Goal: Information Seeking & Learning: Learn about a topic

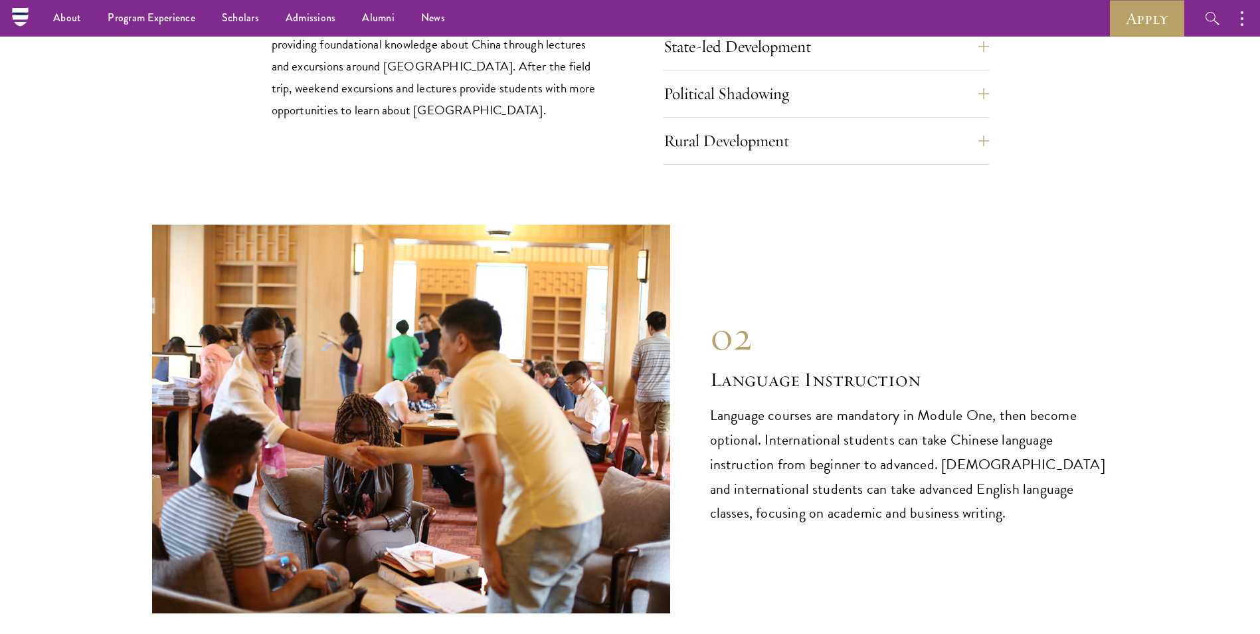
scroll to position [5648, 0]
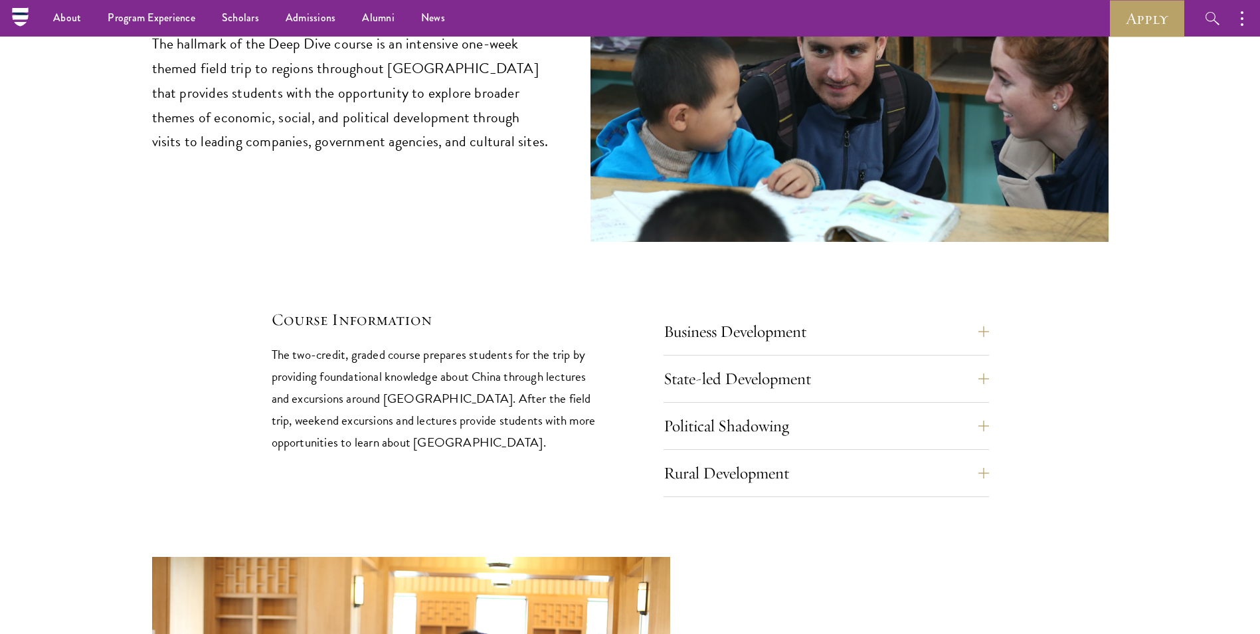
click at [990, 280] on div "01 Deep Dive in China 01 Deep Dive in China The hallmark of the Deep Dive cours…" at bounding box center [630, 175] width 957 height 644
click at [981, 316] on button "Business Development" at bounding box center [837, 332] width 326 height 32
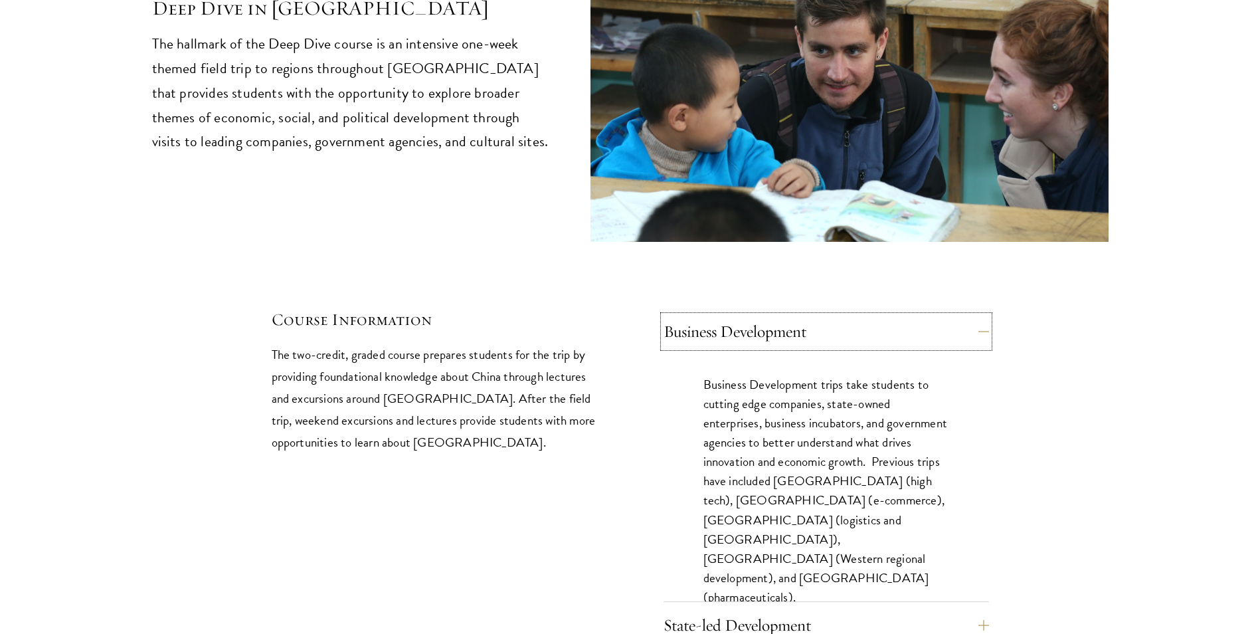
scroll to position [5847, 0]
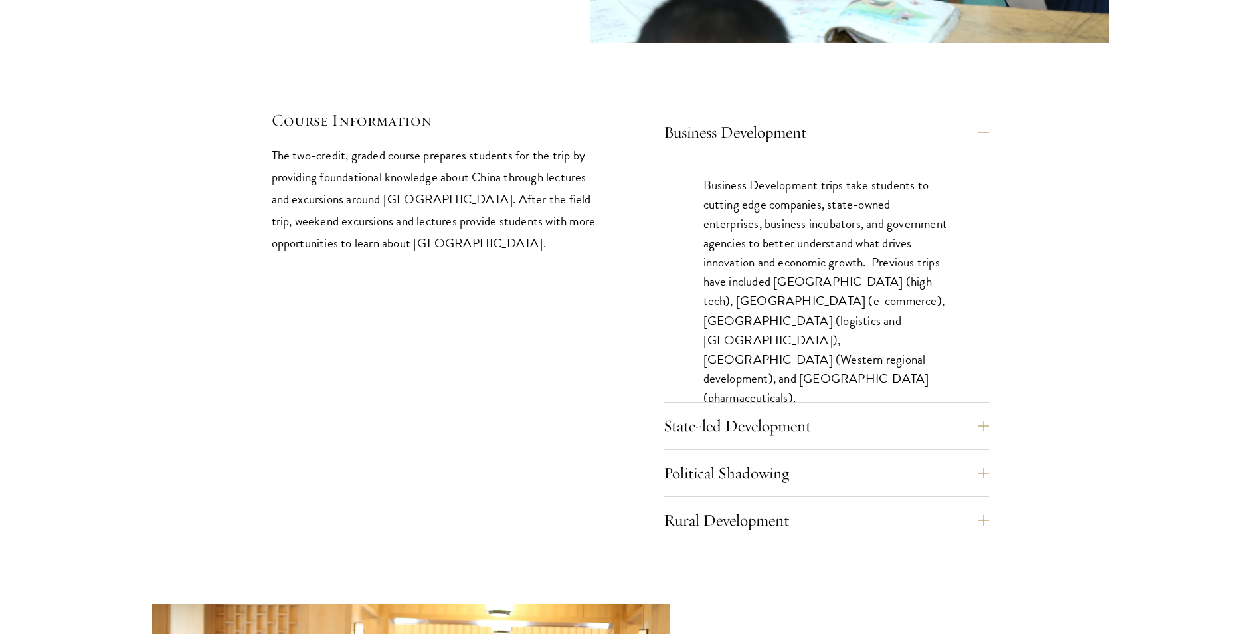
click at [989, 366] on div "01 Deep Dive in China 01 Deep Dive in China The hallmark of the Deep Dive cours…" at bounding box center [630, 99] width 957 height 890
click at [987, 410] on button "State-led Development" at bounding box center [837, 426] width 326 height 32
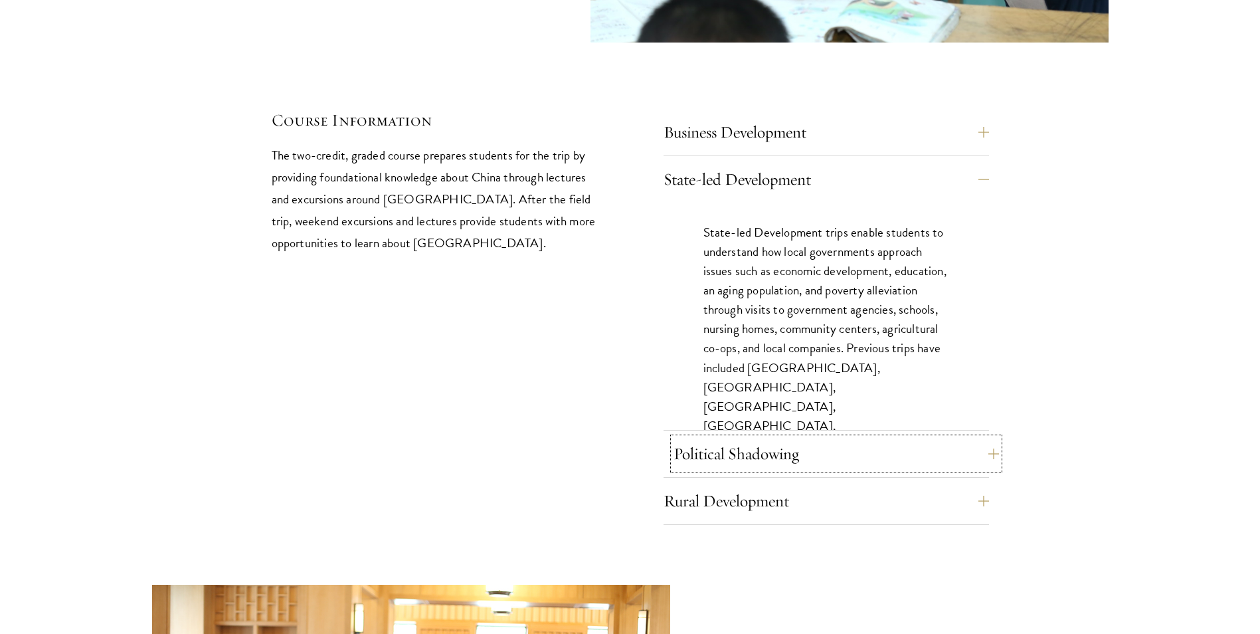
click at [986, 438] on button "Political Shadowing" at bounding box center [837, 454] width 326 height 32
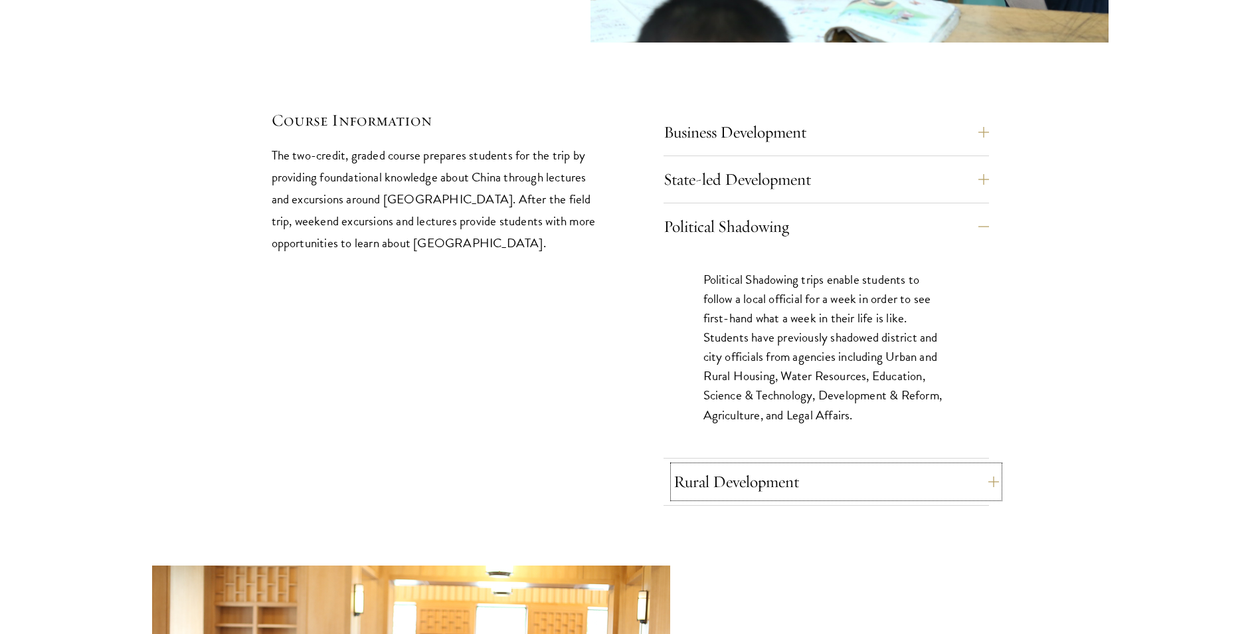
click at [990, 466] on button "Rural Development" at bounding box center [837, 482] width 326 height 32
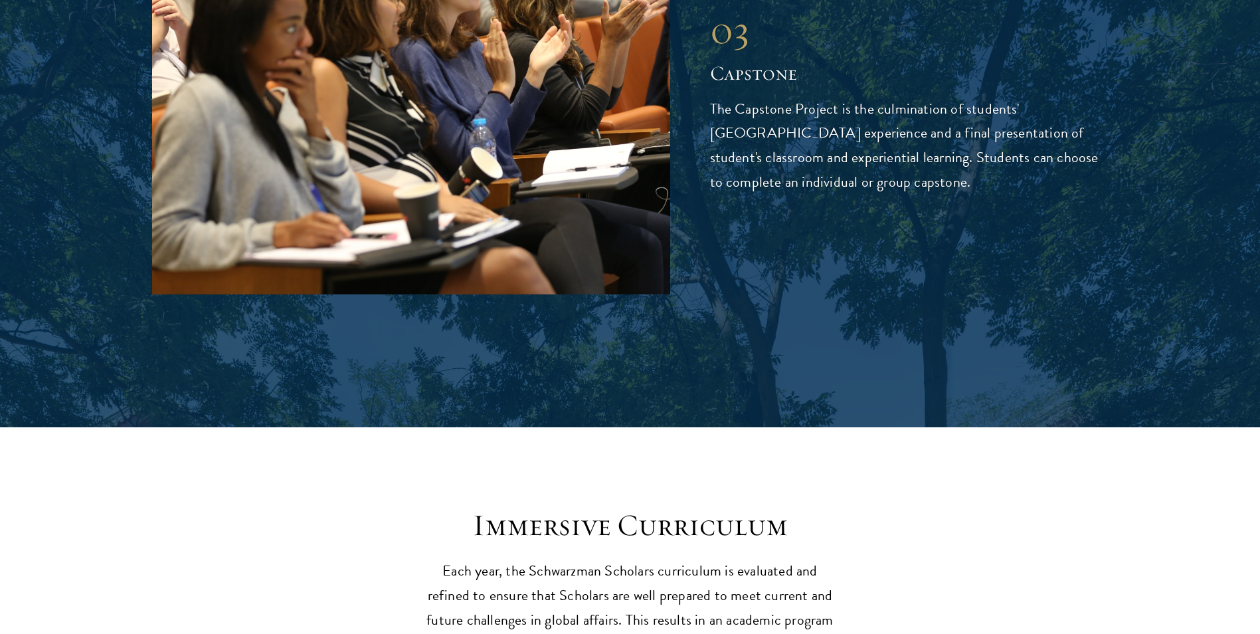
scroll to position [5249, 0]
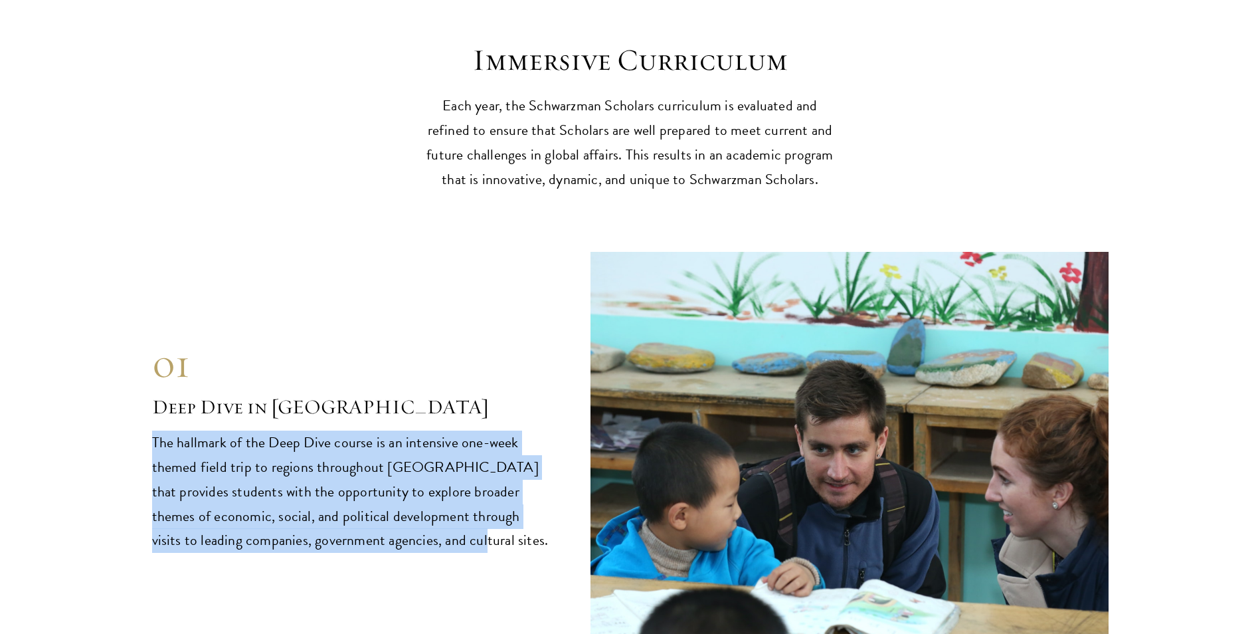
drag, startPoint x: 148, startPoint y: 389, endPoint x: 387, endPoint y: 484, distance: 257.4
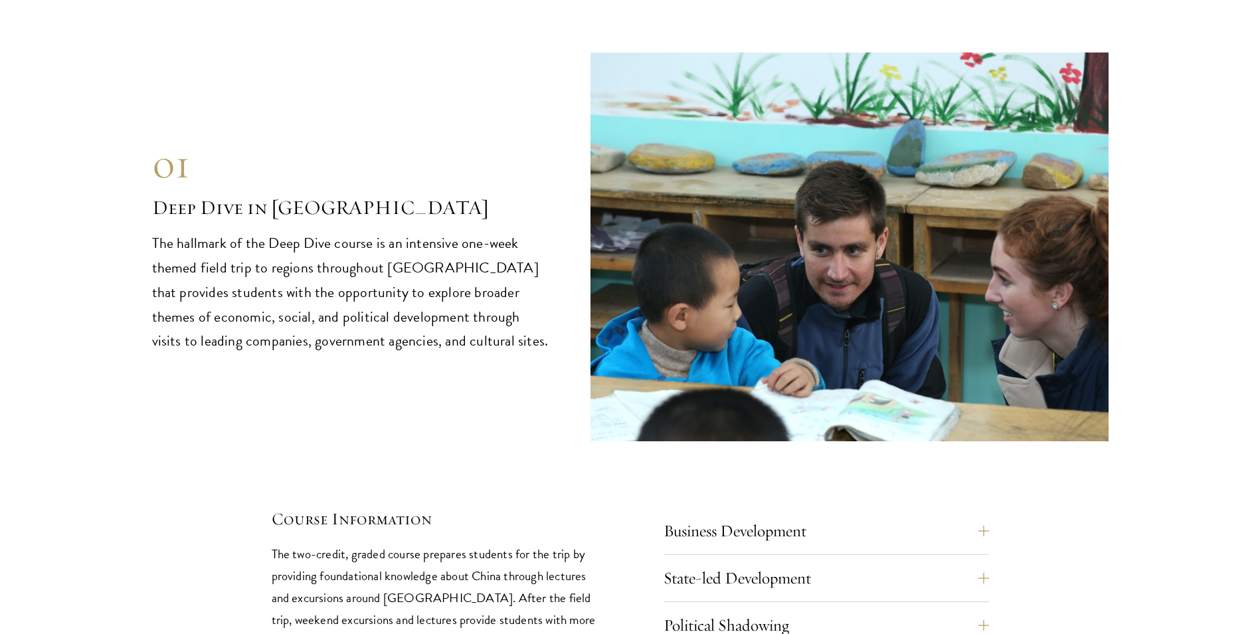
scroll to position [5515, 0]
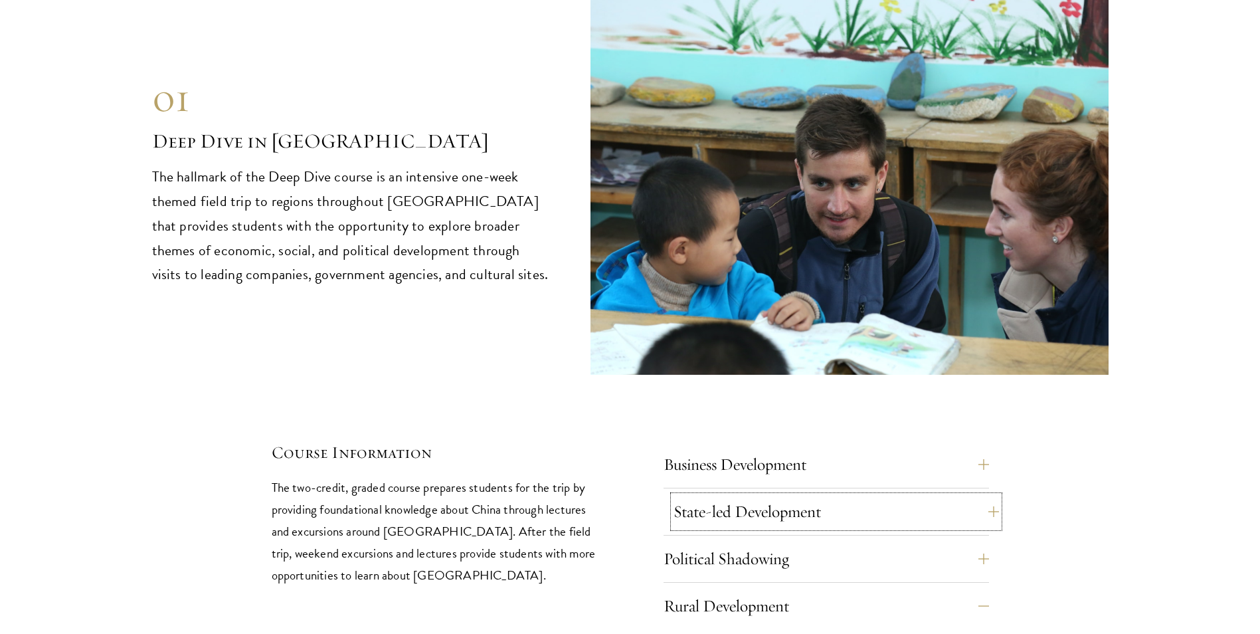
click at [989, 496] on button "State-led Development" at bounding box center [837, 512] width 326 height 32
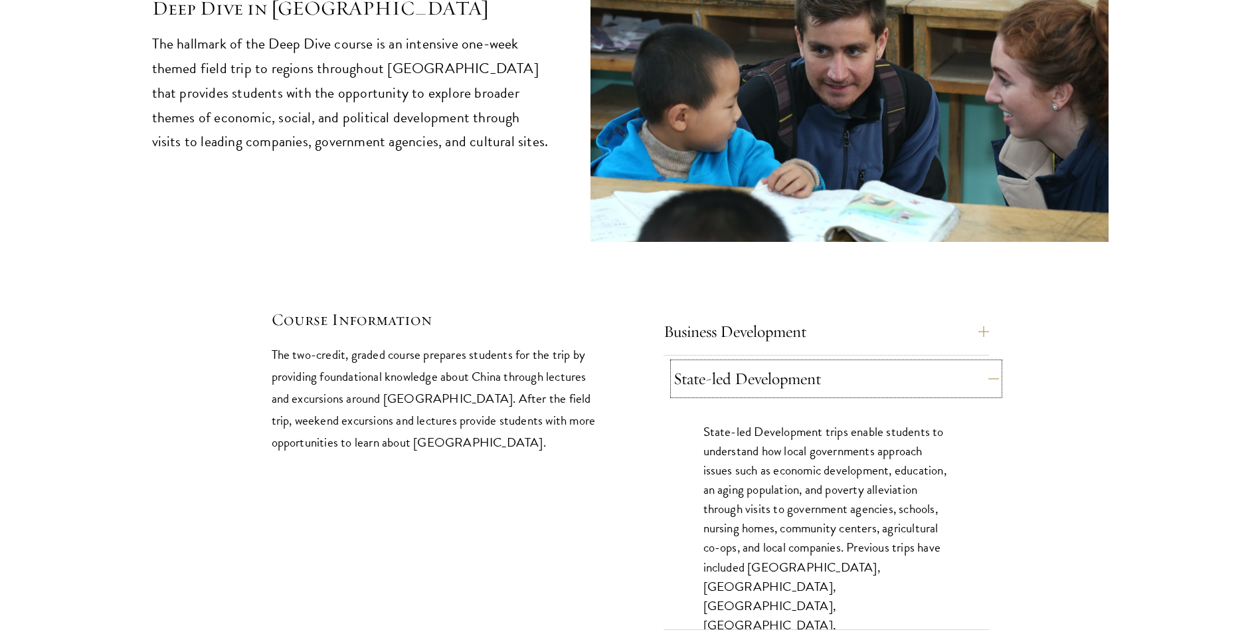
scroll to position [5781, 0]
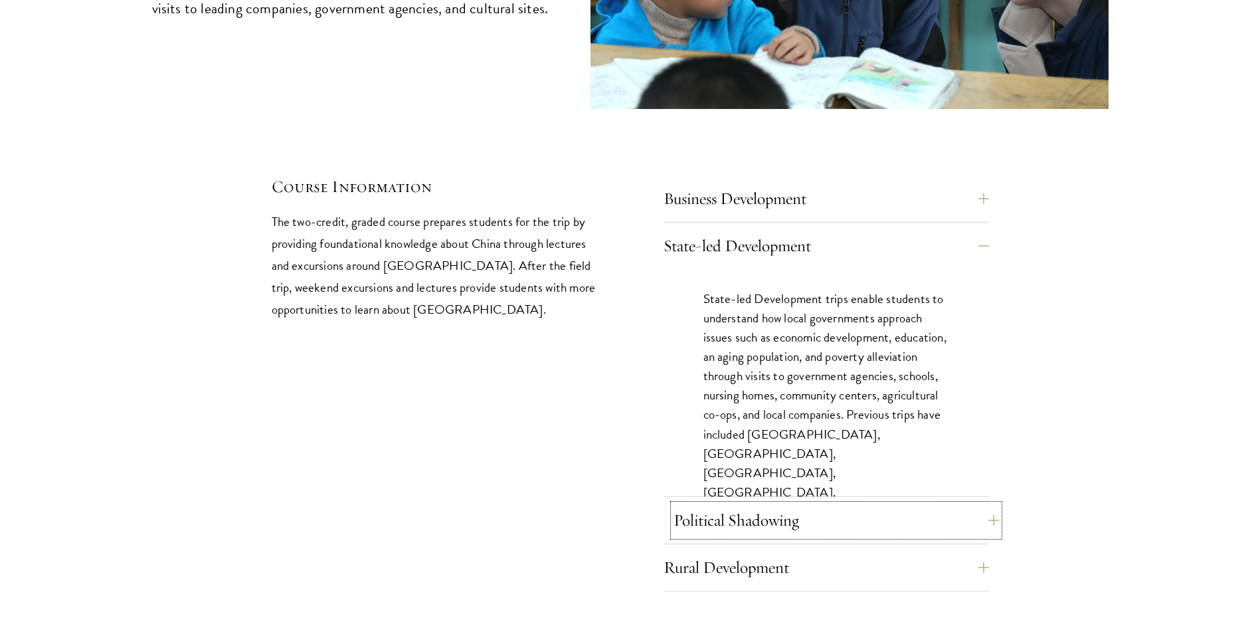
click at [979, 504] on button "Political Shadowing" at bounding box center [837, 520] width 326 height 32
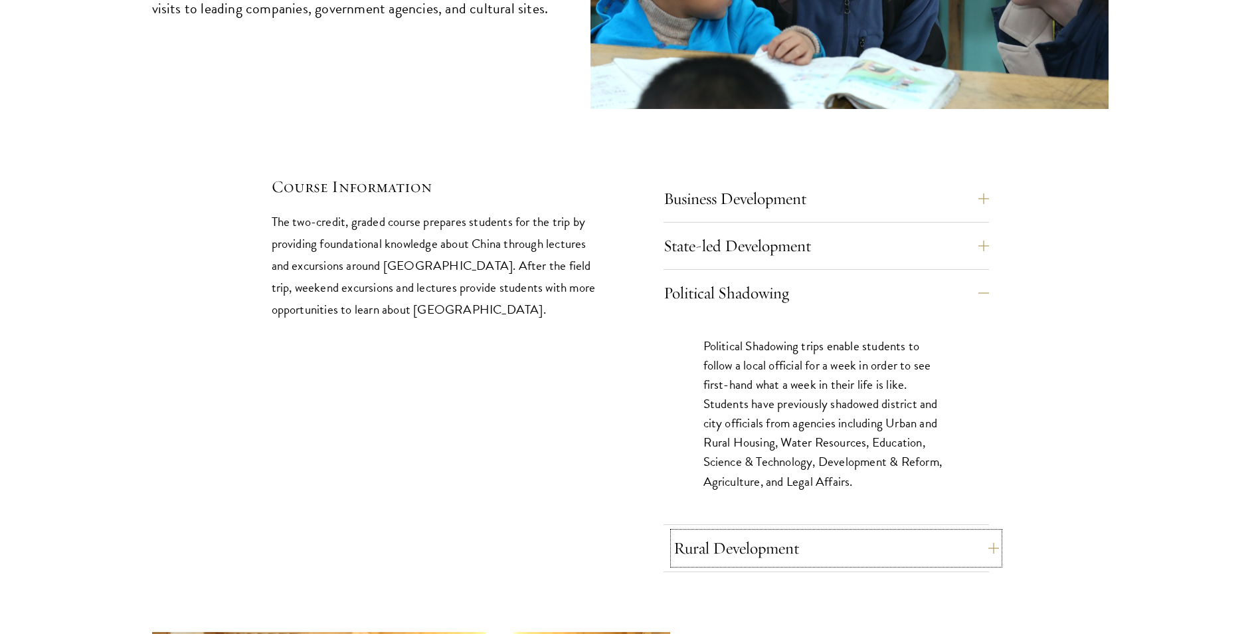
click at [983, 532] on button "Rural Development" at bounding box center [837, 548] width 326 height 32
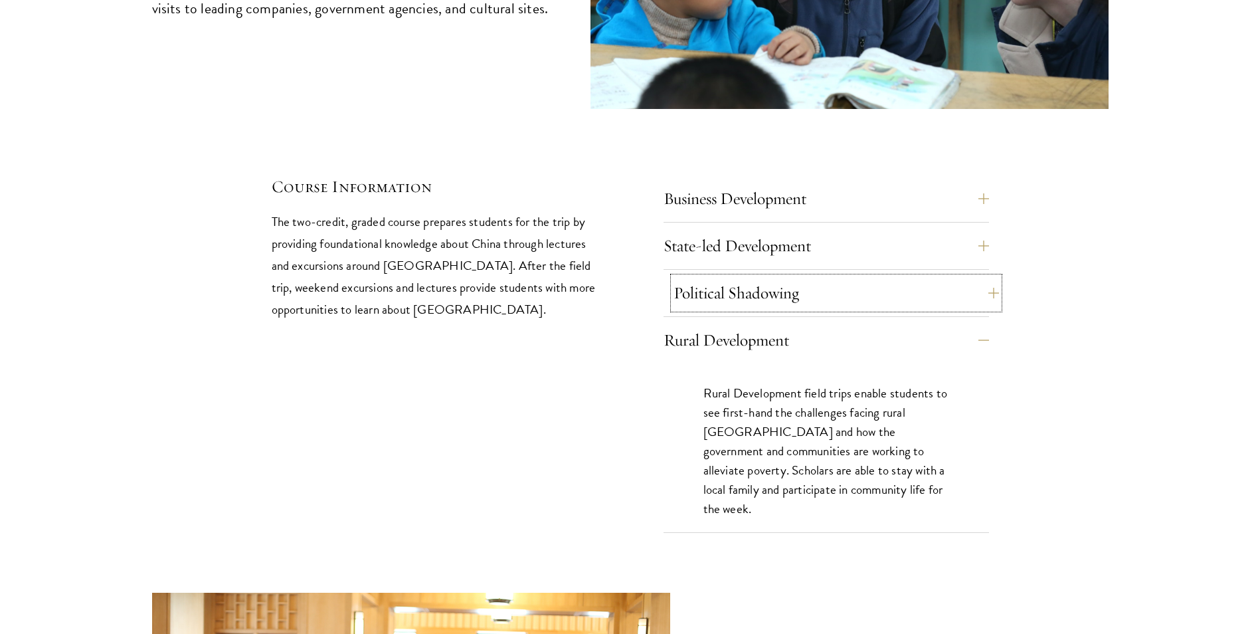
click at [981, 277] on button "Political Shadowing" at bounding box center [837, 293] width 326 height 32
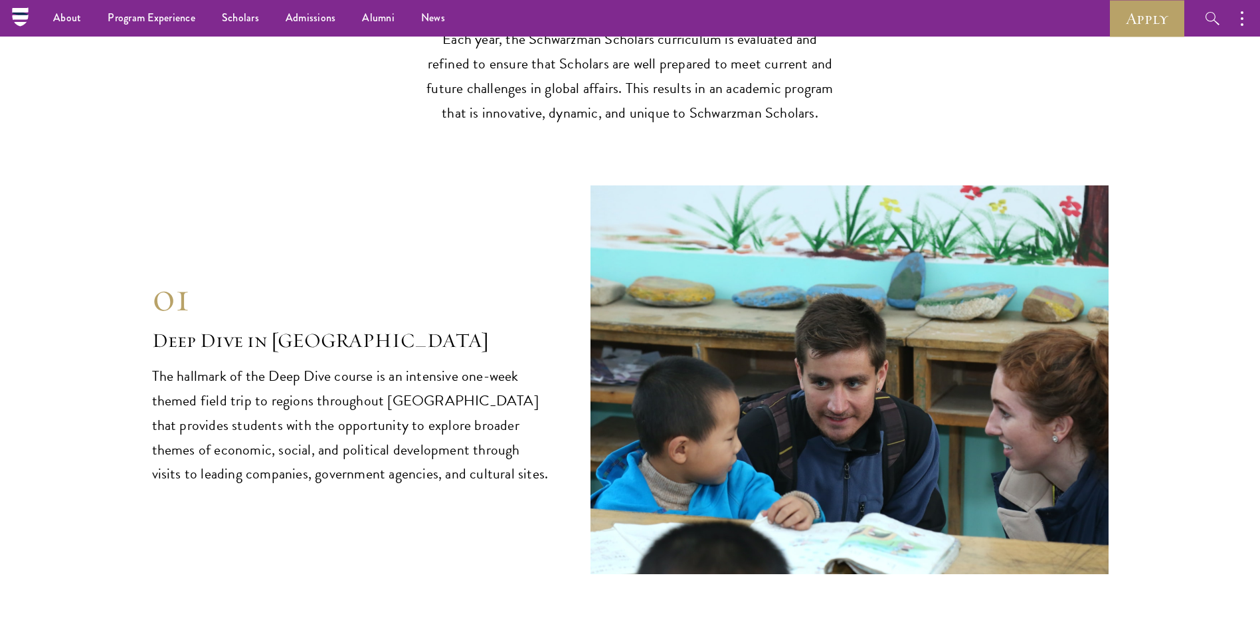
scroll to position [5581, 0]
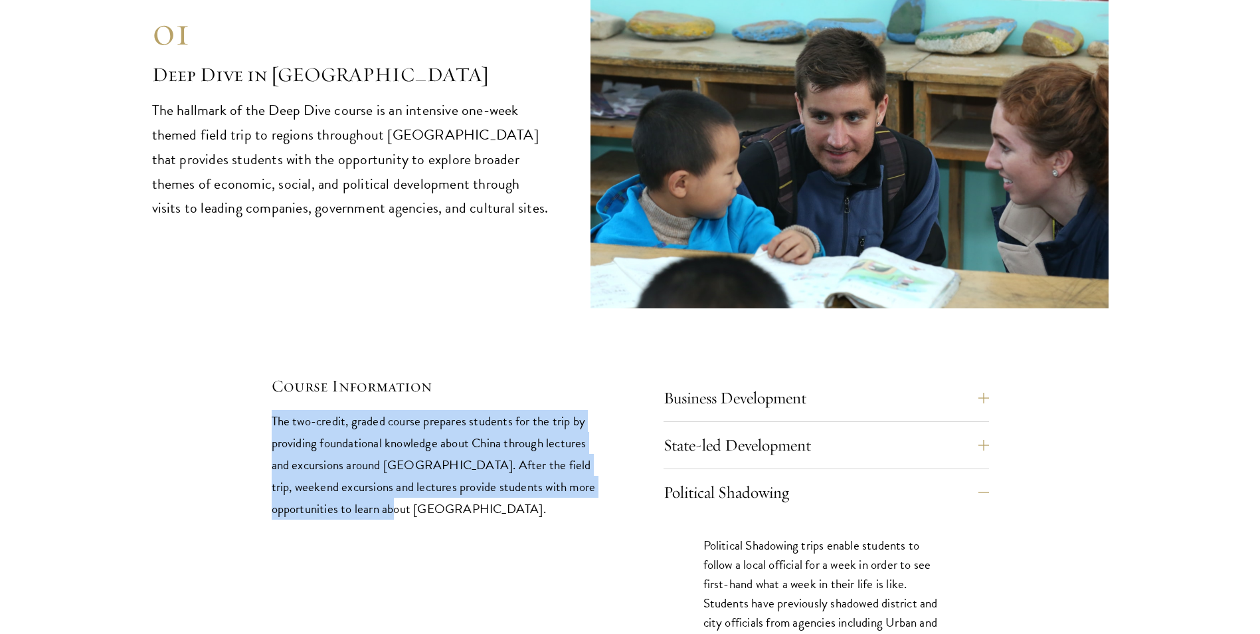
drag, startPoint x: 264, startPoint y: 375, endPoint x: 379, endPoint y: 465, distance: 145.7
click at [379, 465] on div "01 Deep Dive in China 01 Deep Dive in China The hallmark of the Deep Dive cours…" at bounding box center [630, 346] width 957 height 852
drag, startPoint x: 379, startPoint y: 465, endPoint x: 342, endPoint y: 396, distance: 78.5
copy p "The two-credit, graded course prepares students for the trip by providing found…"
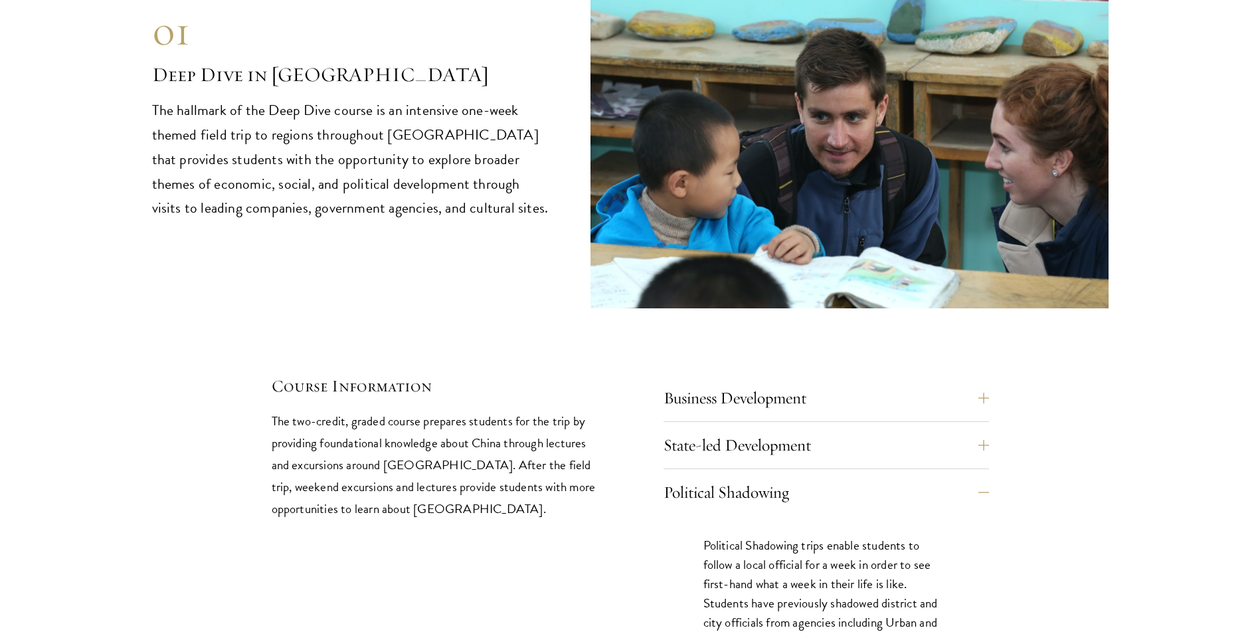
click at [639, 507] on div "Course Information The two-credit, graded course prepares students for the trip…" at bounding box center [631, 573] width 718 height 397
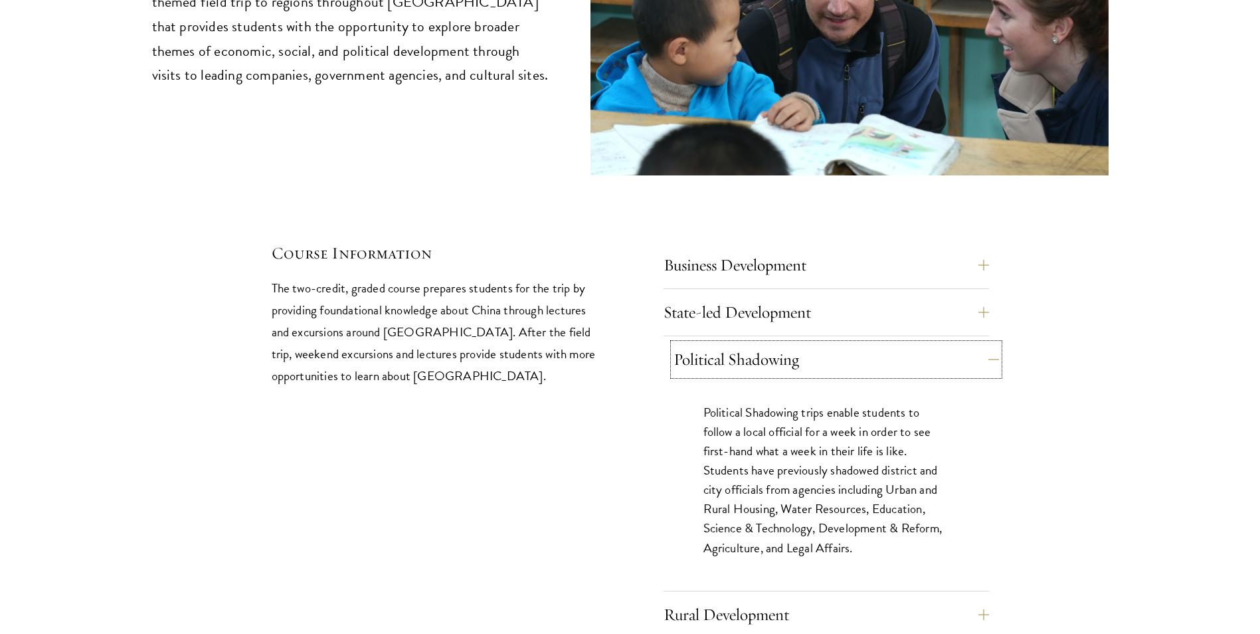
click at [983, 344] on button "Political Shadowing" at bounding box center [837, 360] width 326 height 32
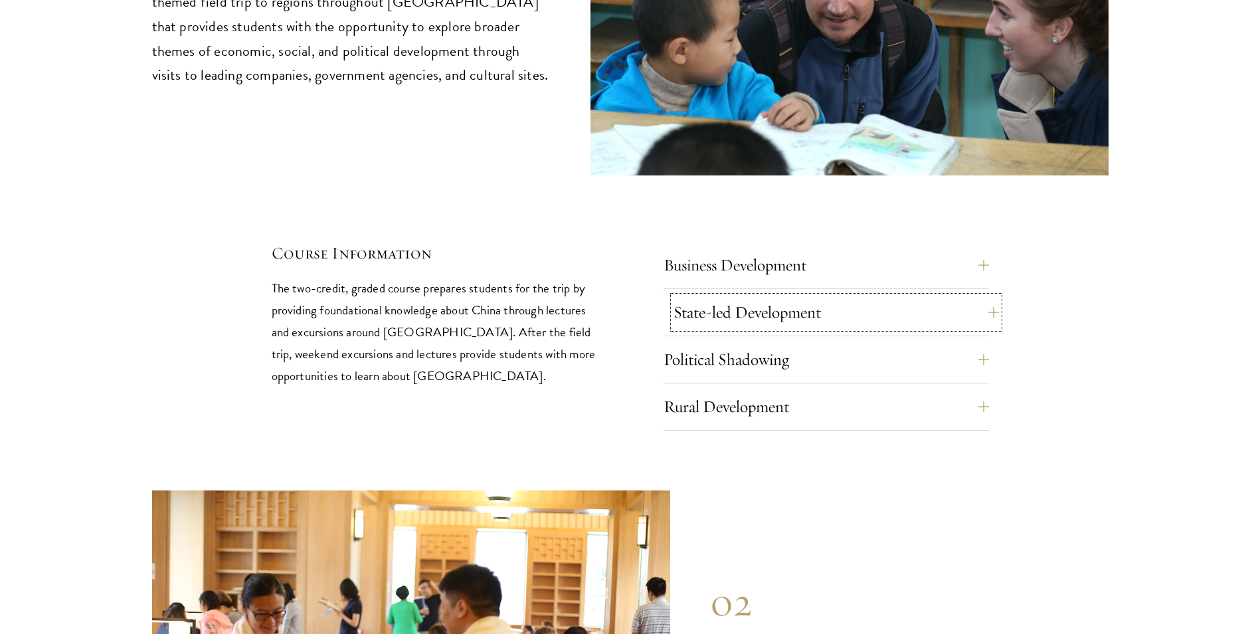
click at [987, 296] on button "State-led Development" at bounding box center [837, 312] width 326 height 32
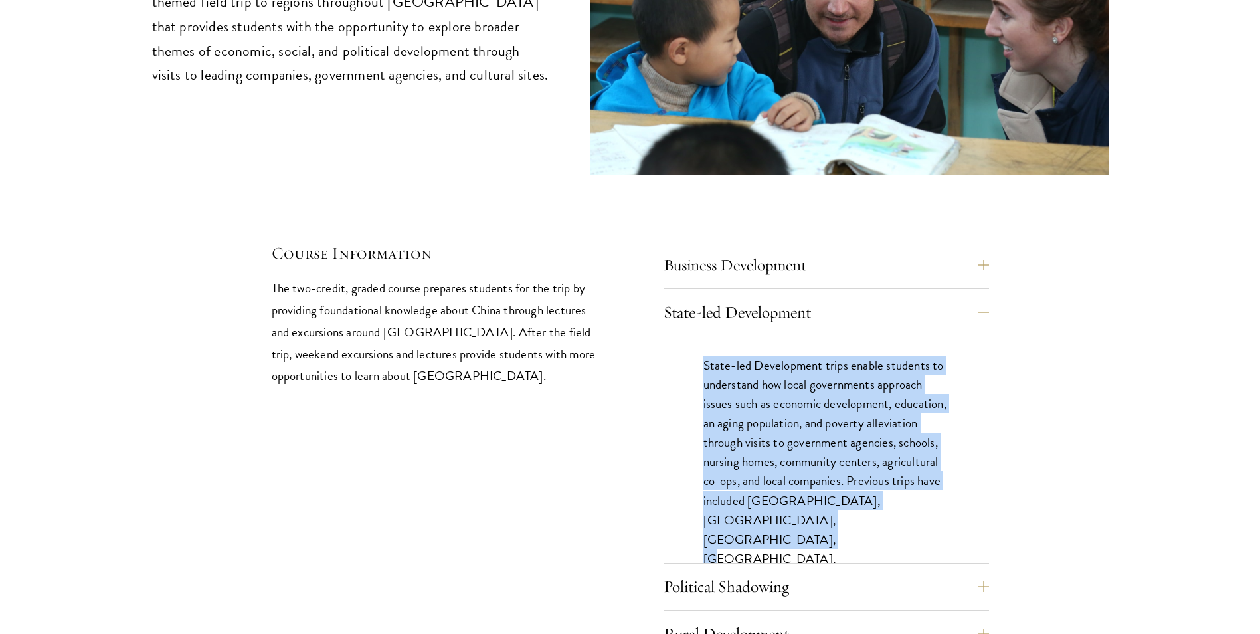
drag, startPoint x: 807, startPoint y: 451, endPoint x: 700, endPoint y: 317, distance: 171.1
click at [700, 336] on div "State-led Development trips enable students to understand how local governments…" at bounding box center [827, 488] width 326 height 304
drag, startPoint x: 700, startPoint y: 317, endPoint x: 727, endPoint y: 343, distance: 37.6
copy p "State-led Development trips enable students to understand how local governments…"
click at [983, 571] on button "Political Shadowing" at bounding box center [837, 587] width 326 height 32
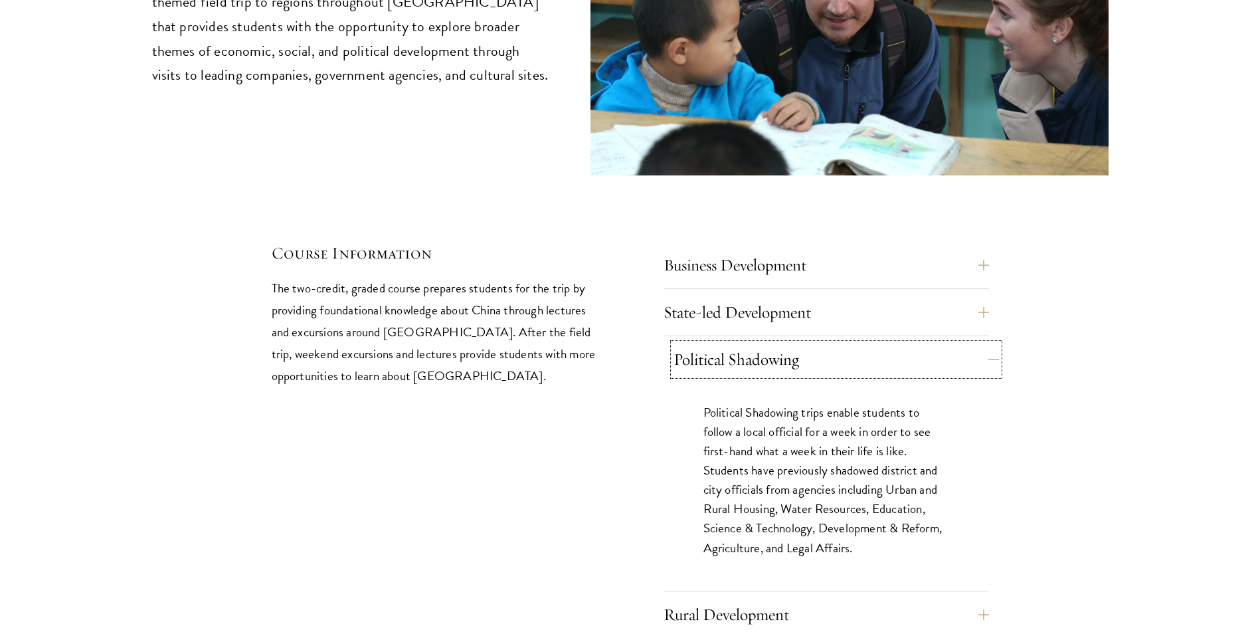
click at [994, 344] on button "Political Shadowing" at bounding box center [837, 360] width 326 height 32
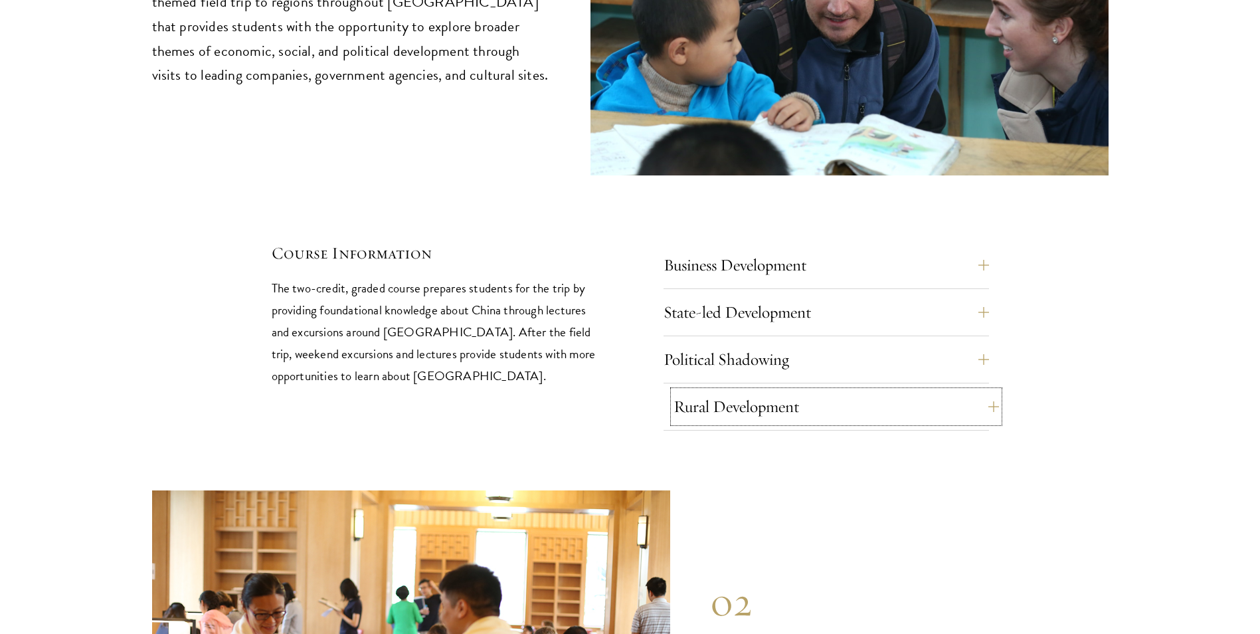
click at [993, 391] on button "Rural Development" at bounding box center [837, 407] width 326 height 32
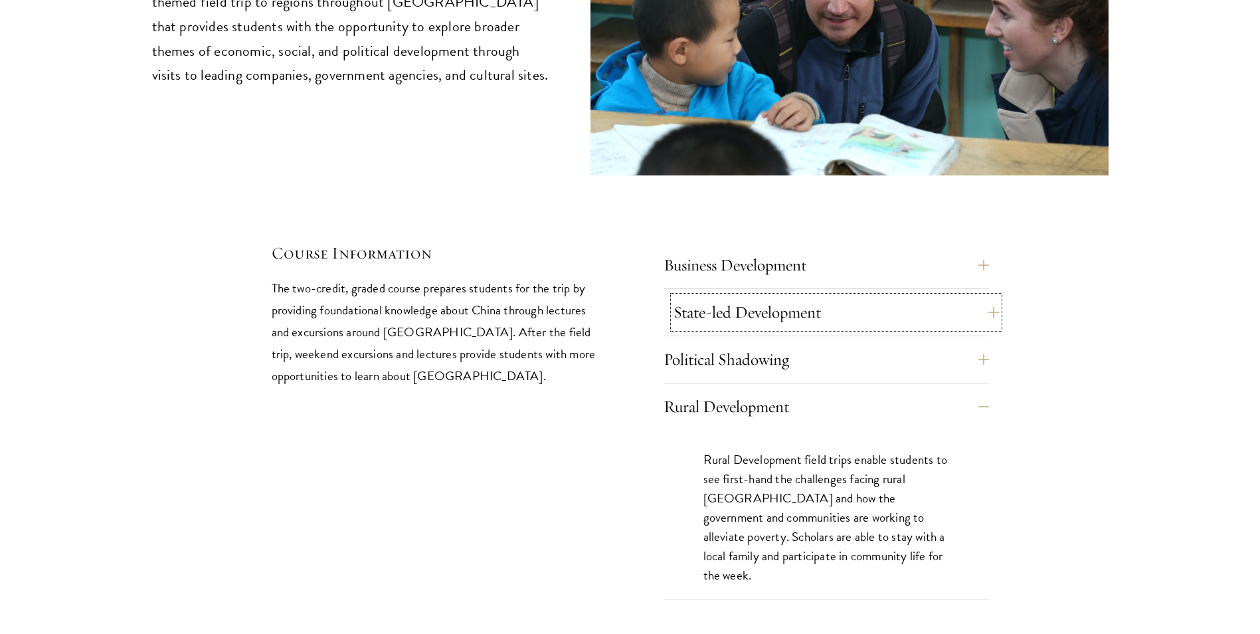
click at [993, 296] on button "State-led Development" at bounding box center [837, 312] width 326 height 32
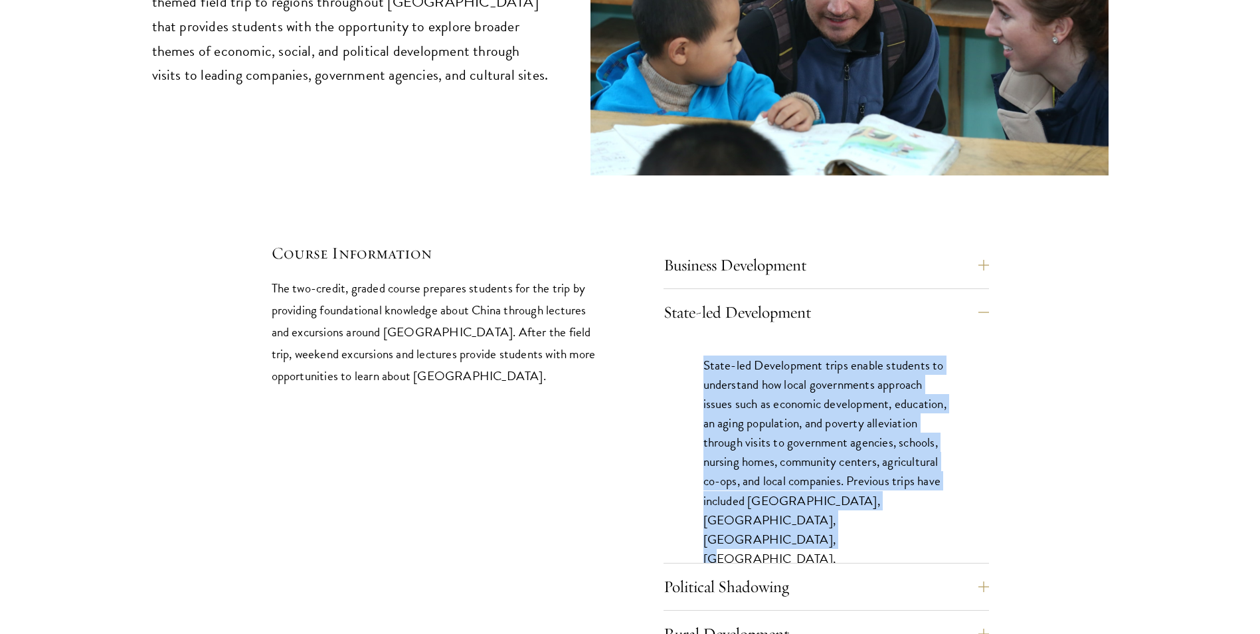
click at [1021, 366] on div "01 Deep Dive in China 01 Deep Dive in China The hallmark of the Deep Dive cours…" at bounding box center [630, 222] width 957 height 871
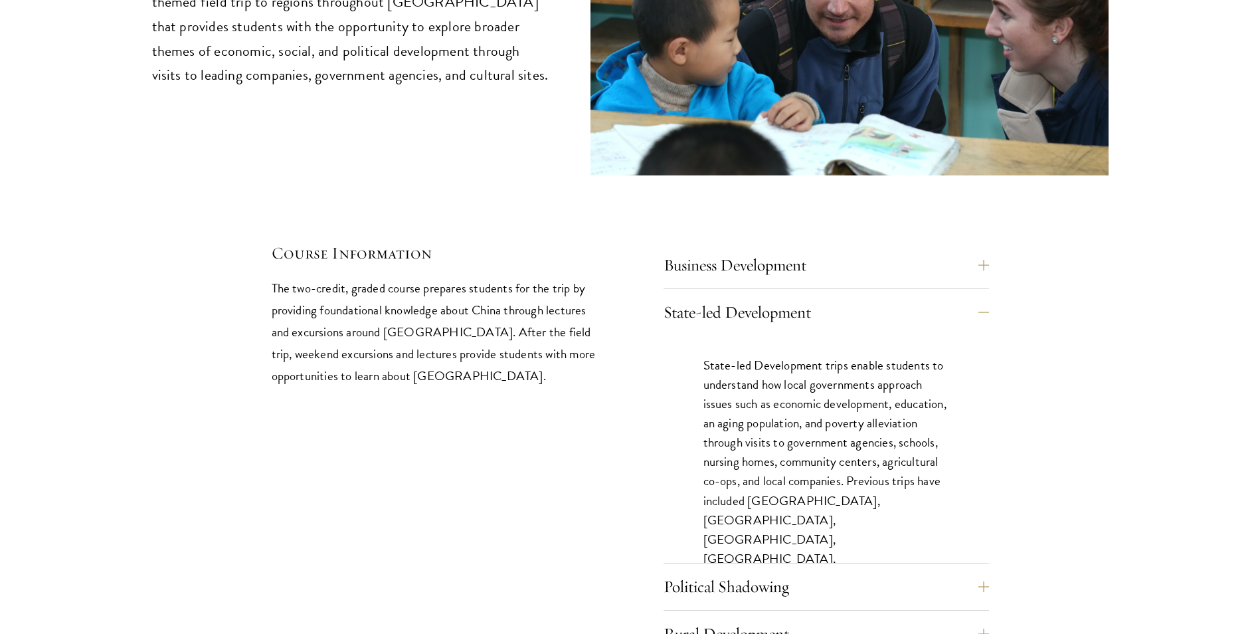
scroll to position [5847, 0]
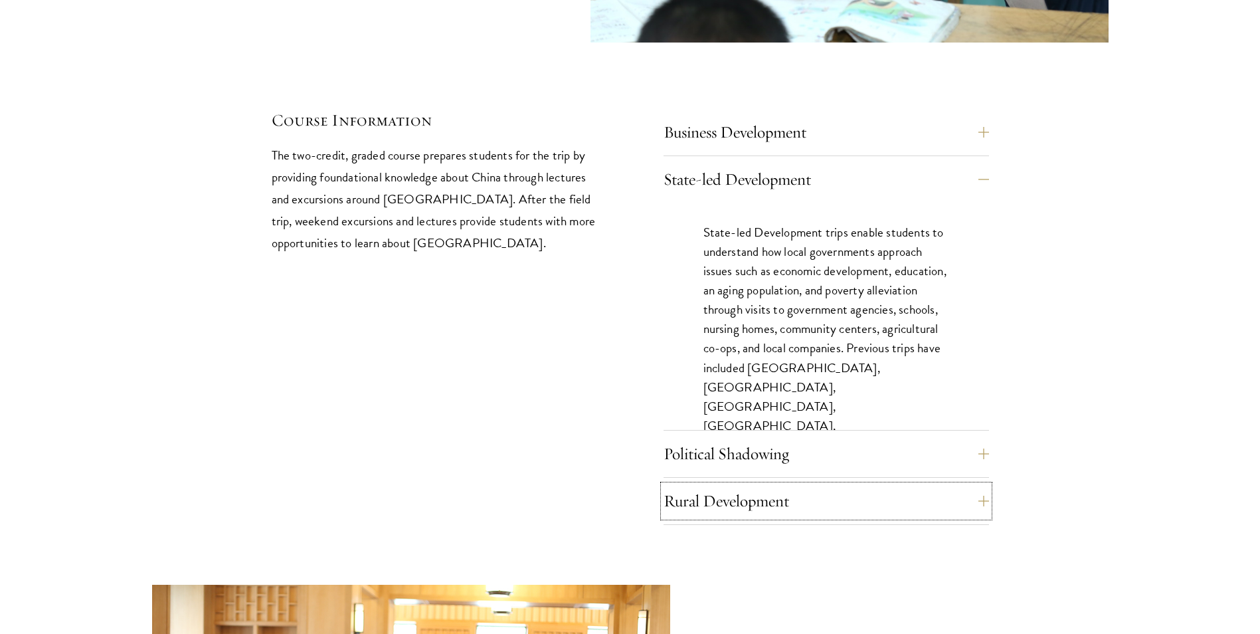
click at [918, 485] on button "Rural Development" at bounding box center [827, 501] width 326 height 32
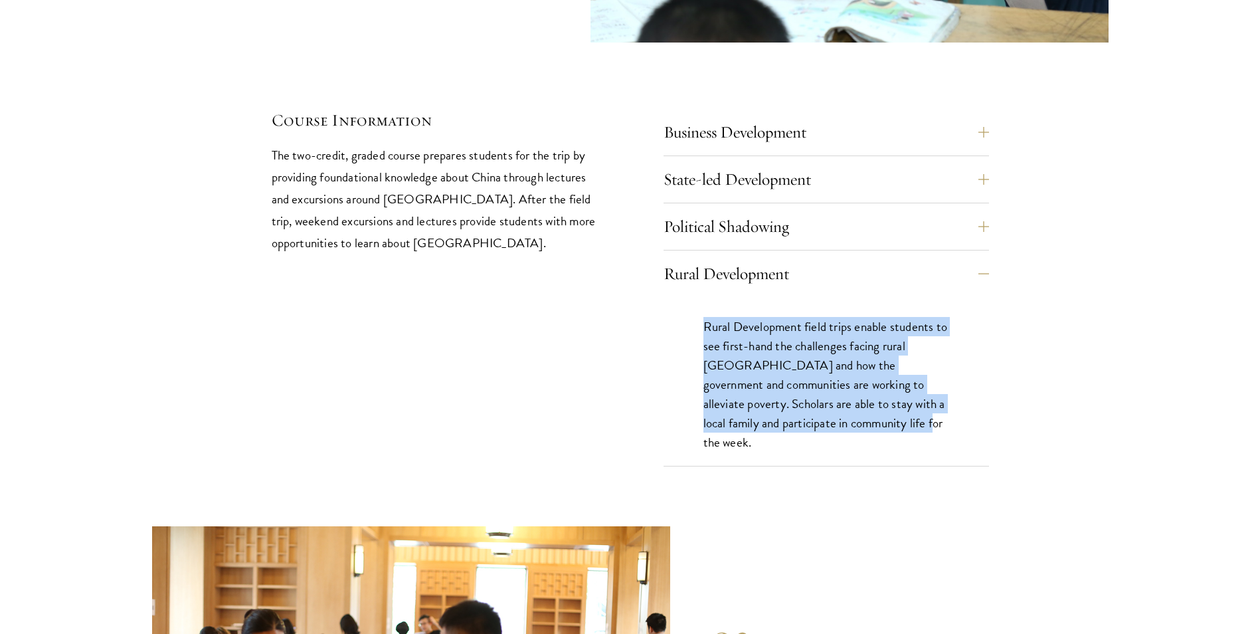
drag, startPoint x: 882, startPoint y: 372, endPoint x: 704, endPoint y: 278, distance: 201.2
click at [704, 317] on p "Rural Development field trips enable students to see first-hand the challenges …" at bounding box center [827, 384] width 246 height 135
drag, startPoint x: 704, startPoint y: 278, endPoint x: 722, endPoint y: 291, distance: 22.5
copy p "Rural Development field trips enable students to see first-hand the challenges …"
click at [978, 163] on button "State-led Development" at bounding box center [837, 179] width 326 height 32
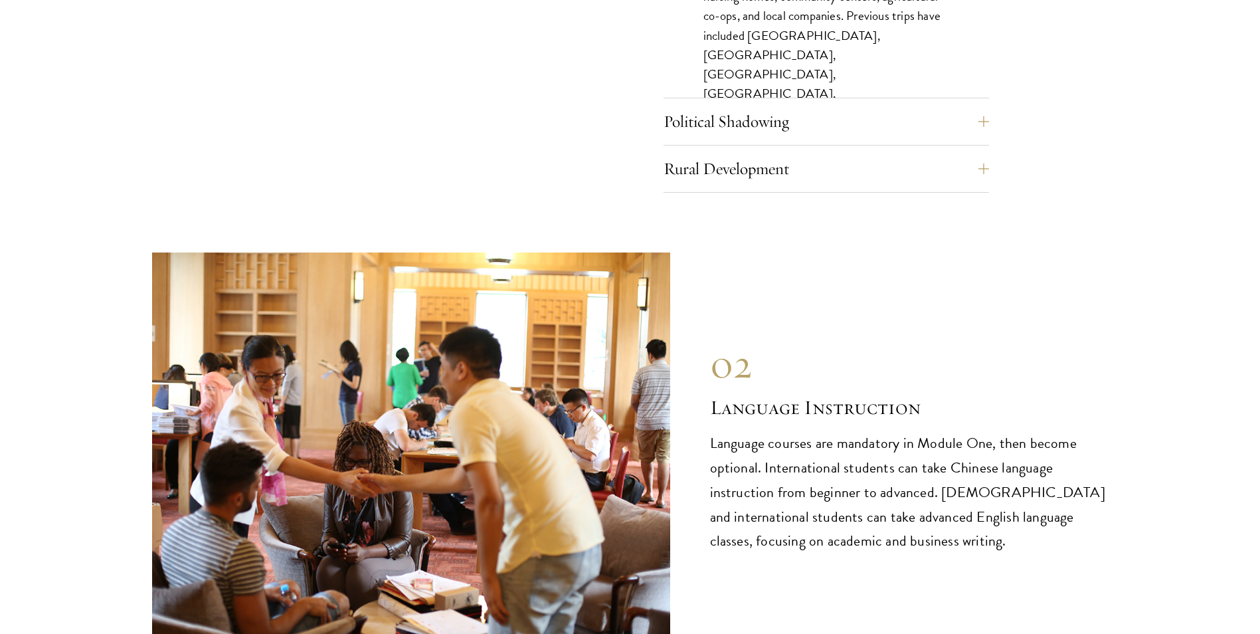
scroll to position [6246, 0]
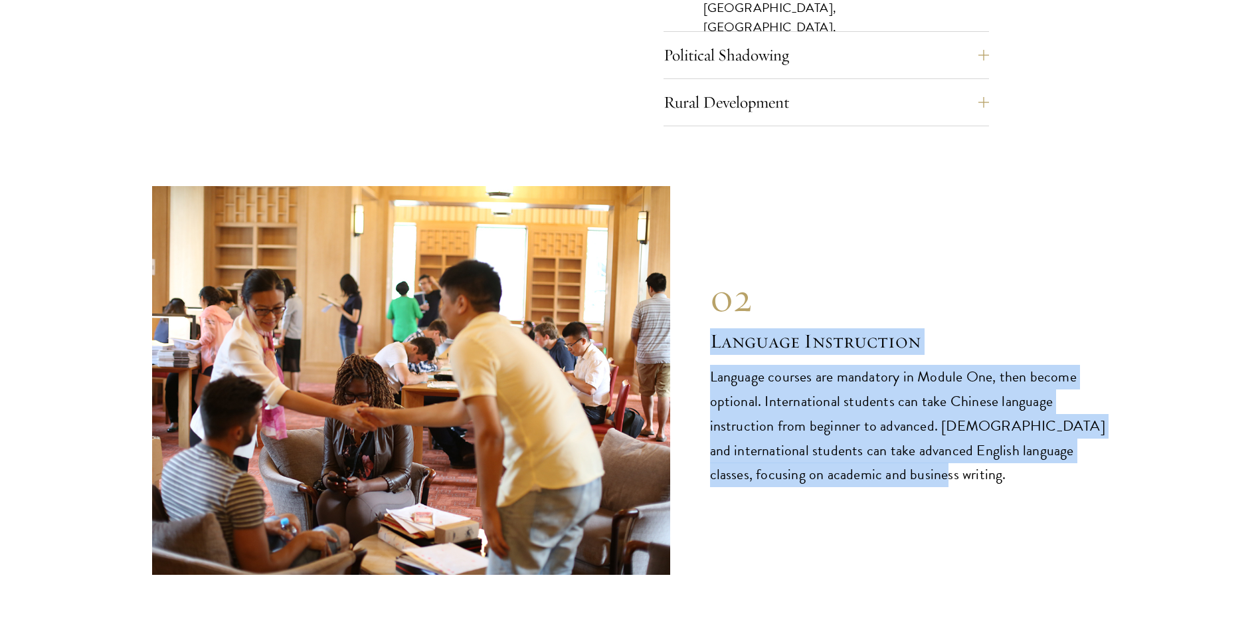
drag, startPoint x: 710, startPoint y: 291, endPoint x: 916, endPoint y: 426, distance: 246.2
click at [916, 426] on div "02 Language Instruction Language courses are mandatory in Module One, then beco…" at bounding box center [909, 381] width 399 height 214
drag, startPoint x: 916, startPoint y: 426, endPoint x: 850, endPoint y: 381, distance: 79.4
copy div "Language Instruction Language courses are mandatory in Module One, then become …"
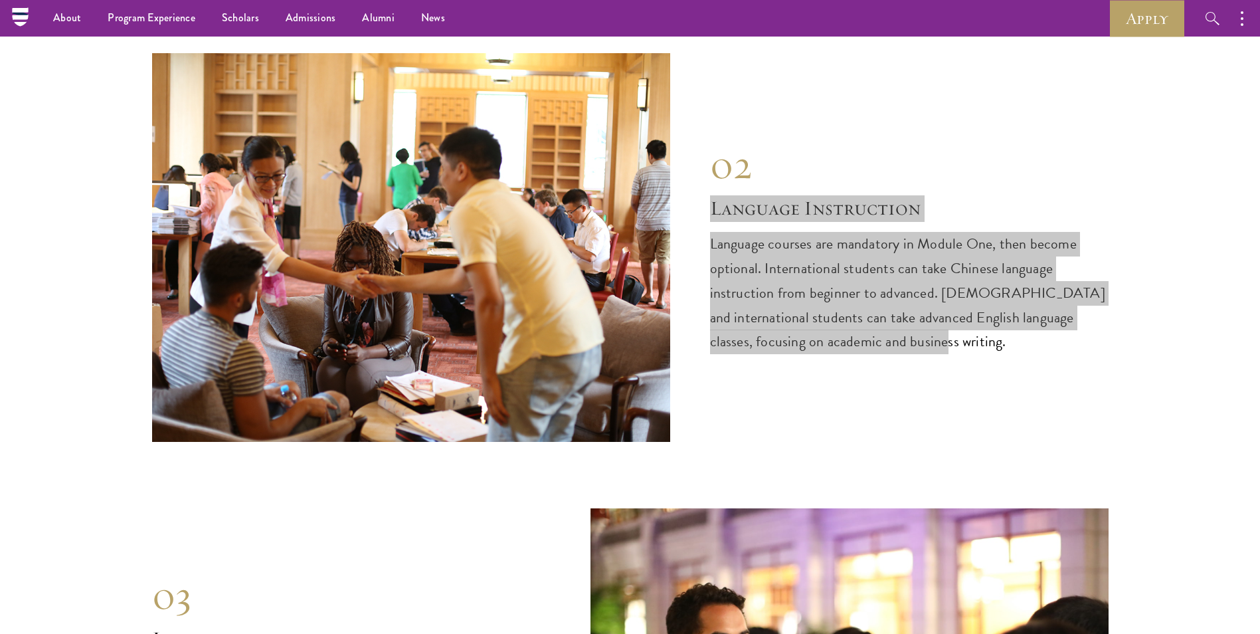
scroll to position [6047, 0]
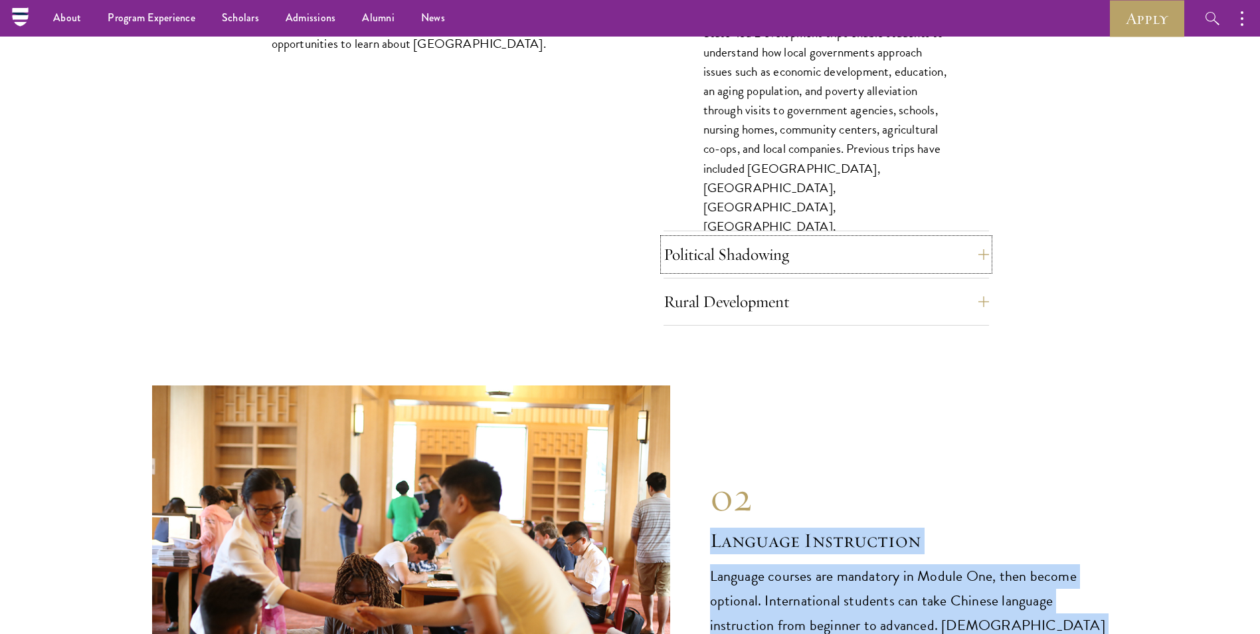
click at [989, 239] on button "Political Shadowing" at bounding box center [827, 255] width 326 height 32
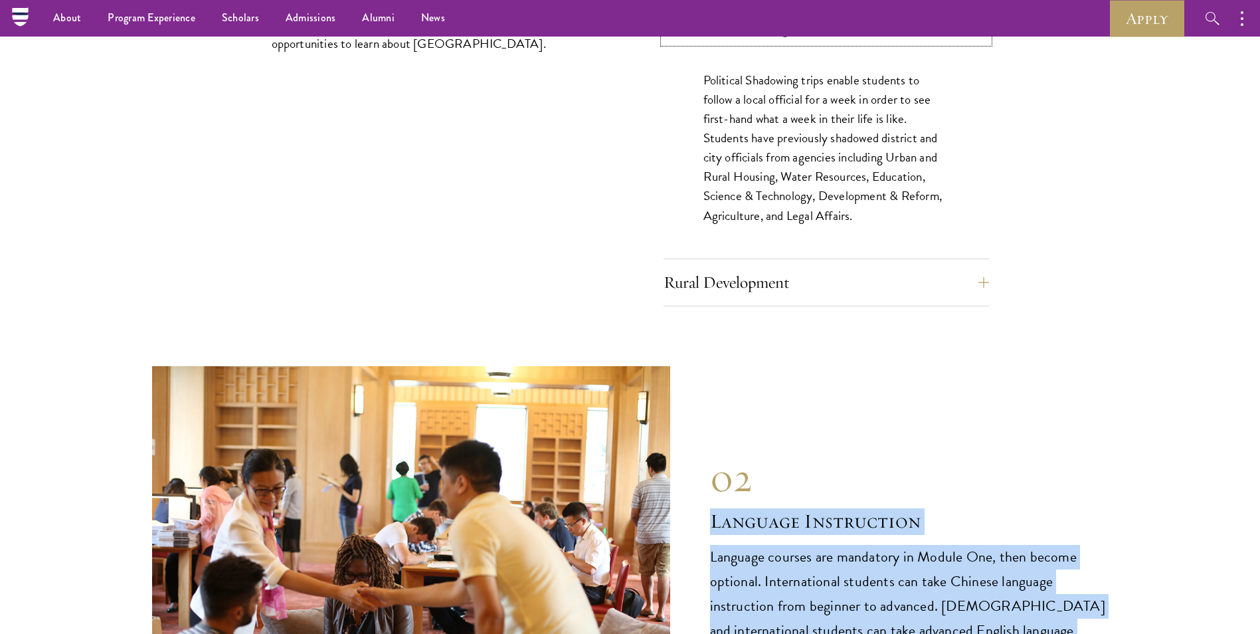
scroll to position [5847, 0]
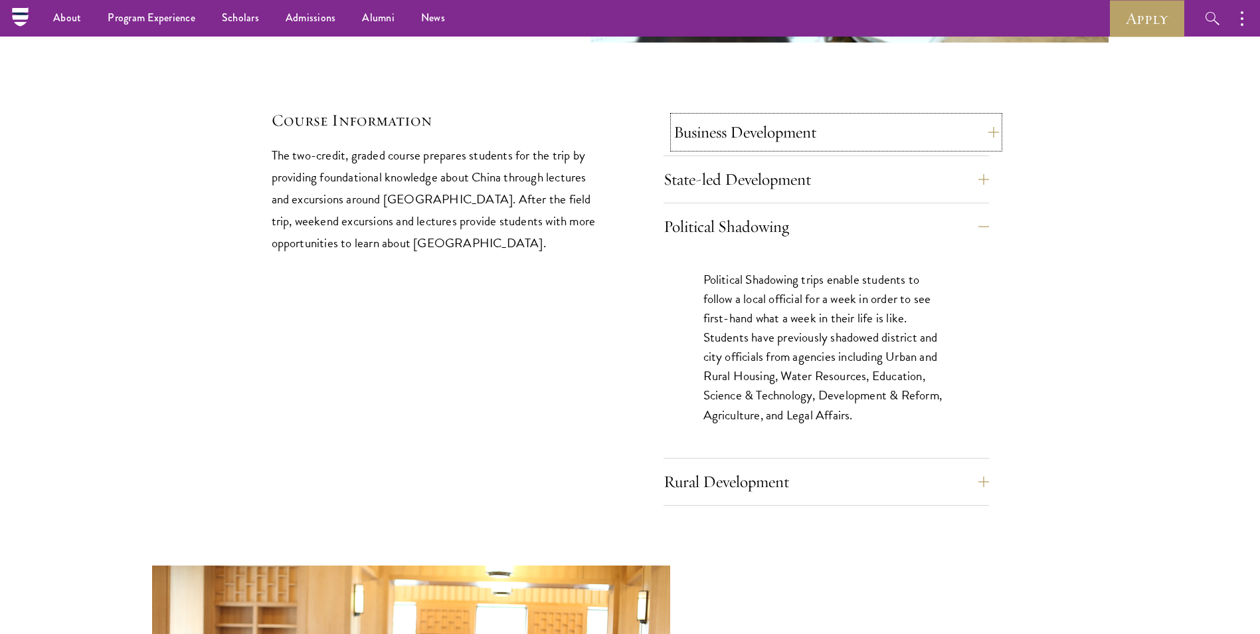
click at [989, 116] on button "Business Development" at bounding box center [837, 132] width 326 height 32
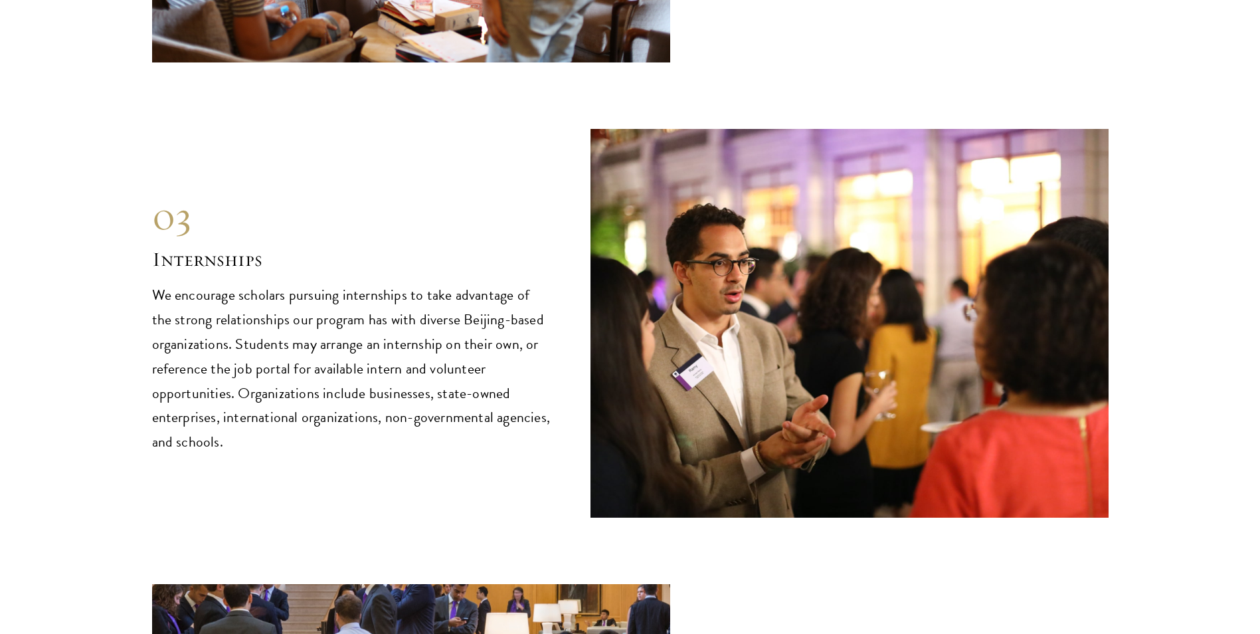
scroll to position [6844, 0]
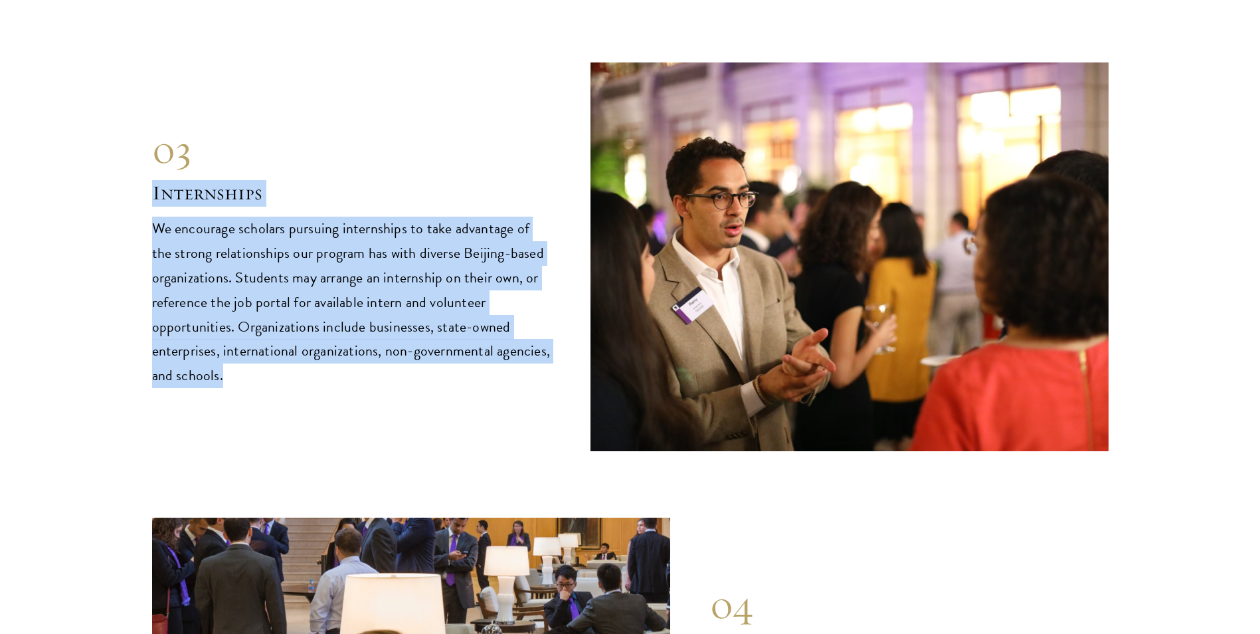
drag, startPoint x: 148, startPoint y: 143, endPoint x: 251, endPoint y: 335, distance: 218.2
drag, startPoint x: 251, startPoint y: 335, endPoint x: 220, endPoint y: 255, distance: 85.6
copy div "Internships We encourage scholars pursuing internships to take advantage of the…"
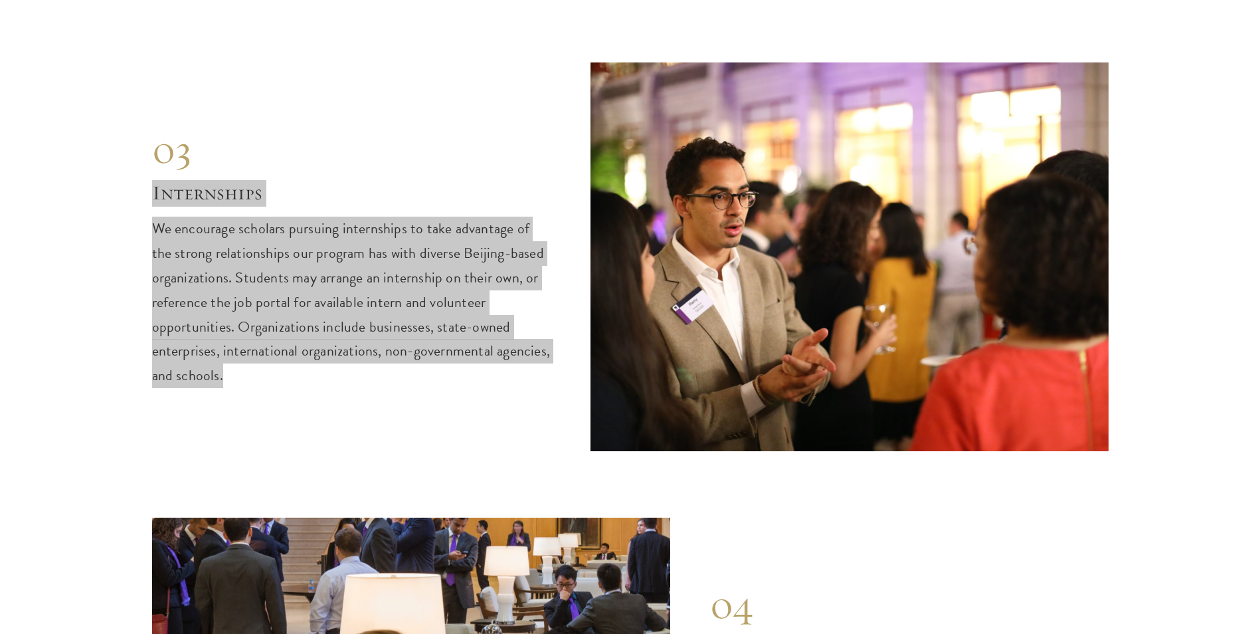
scroll to position [7176, 0]
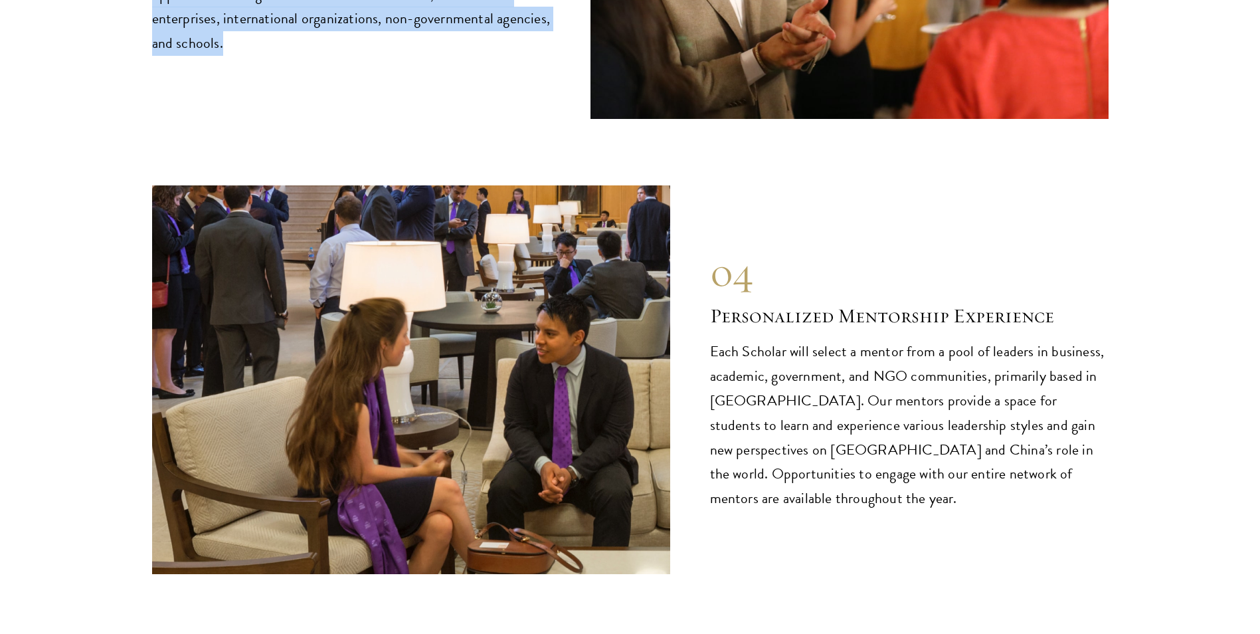
click at [1021, 303] on h2 "Personalized Mentorship Experience" at bounding box center [909, 316] width 399 height 27
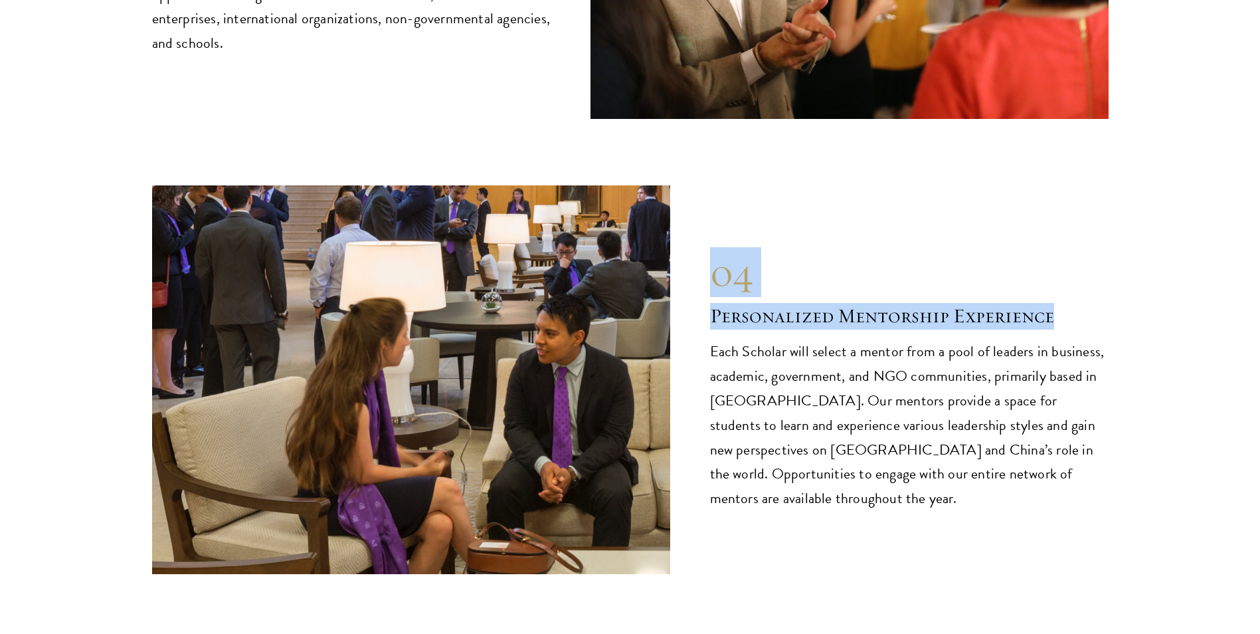
drag, startPoint x: 1064, startPoint y: 276, endPoint x: 721, endPoint y: 241, distance: 344.6
click at [721, 249] on div "04 Personalized Mentorship Experience Each Scholar will select a mentor from a …" at bounding box center [909, 380] width 399 height 263
drag, startPoint x: 721, startPoint y: 241, endPoint x: 756, endPoint y: 271, distance: 46.2
click at [747, 303] on h2 "Personalized Mentorship Experience" at bounding box center [909, 316] width 399 height 27
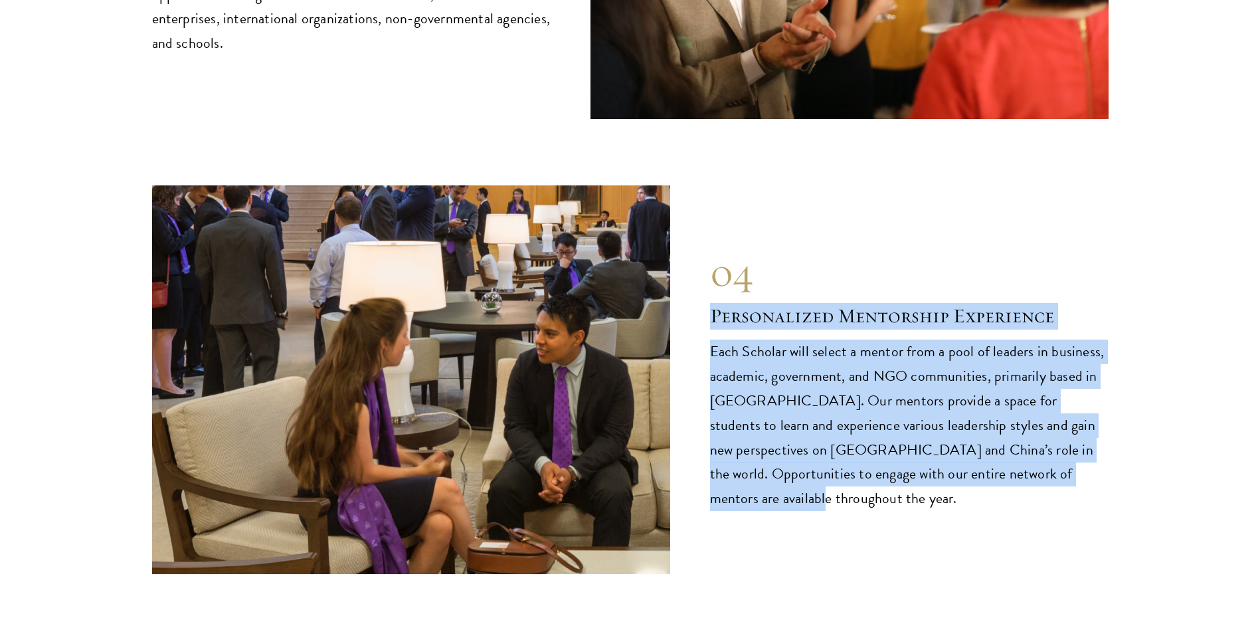
drag, startPoint x: 1070, startPoint y: 433, endPoint x: 714, endPoint y: 281, distance: 387.0
copy div "Personalized Mentorship Experience Each Scholar will select a mentor from a poo…"
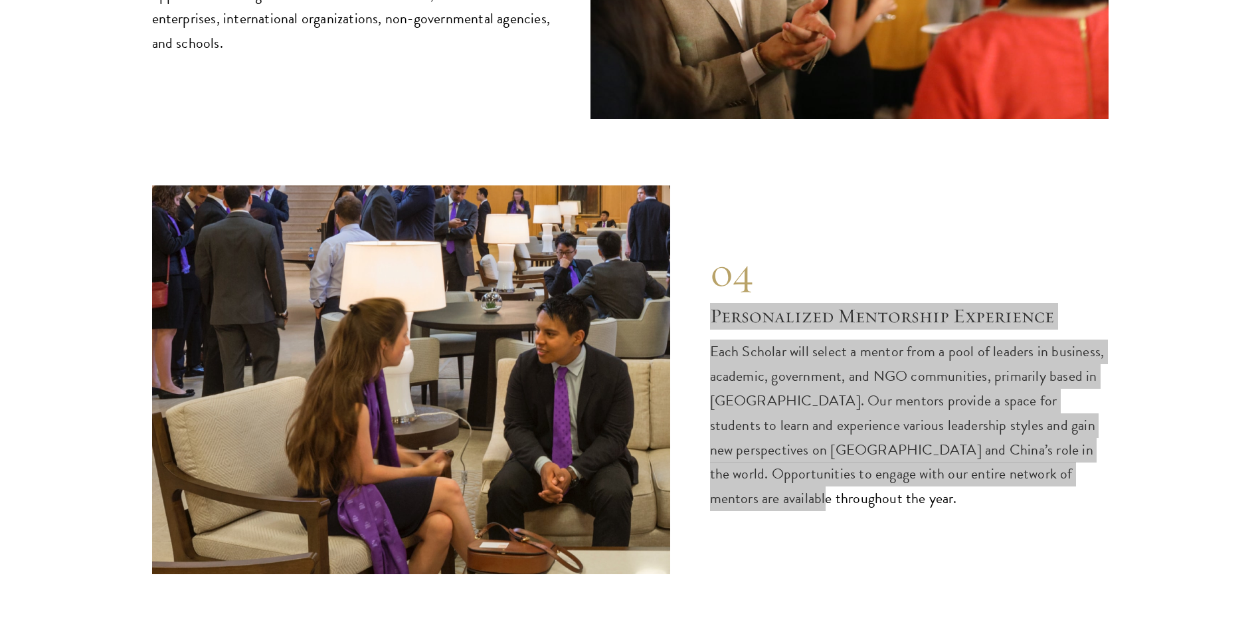
scroll to position [7508, 0]
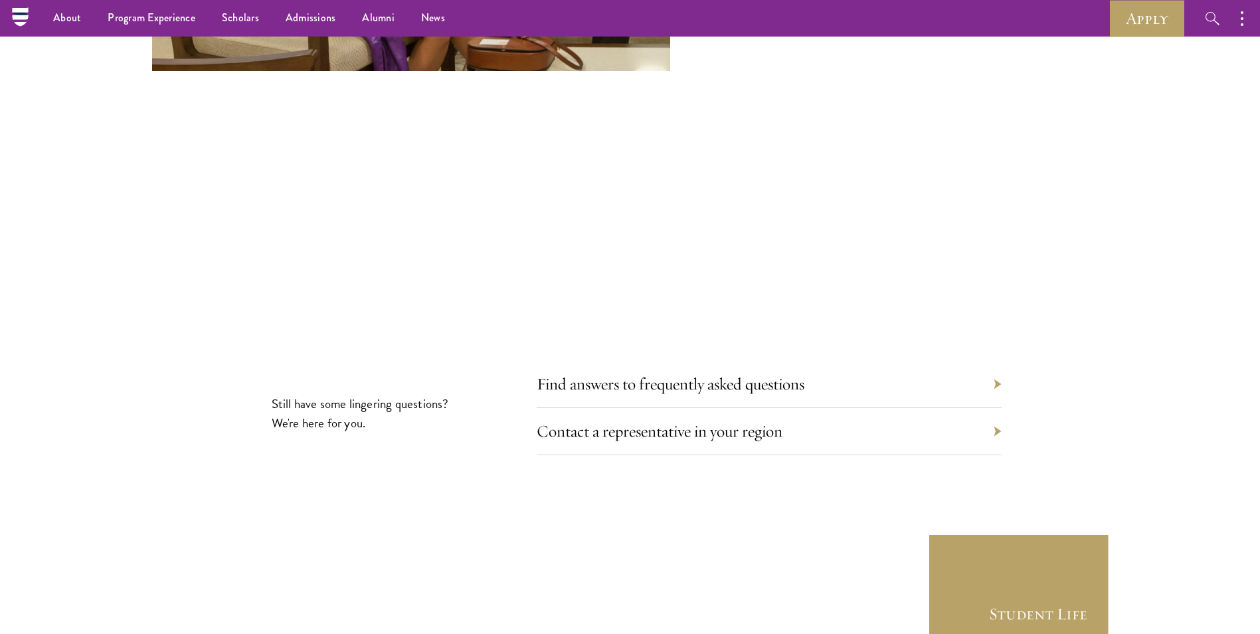
scroll to position [7214, 0]
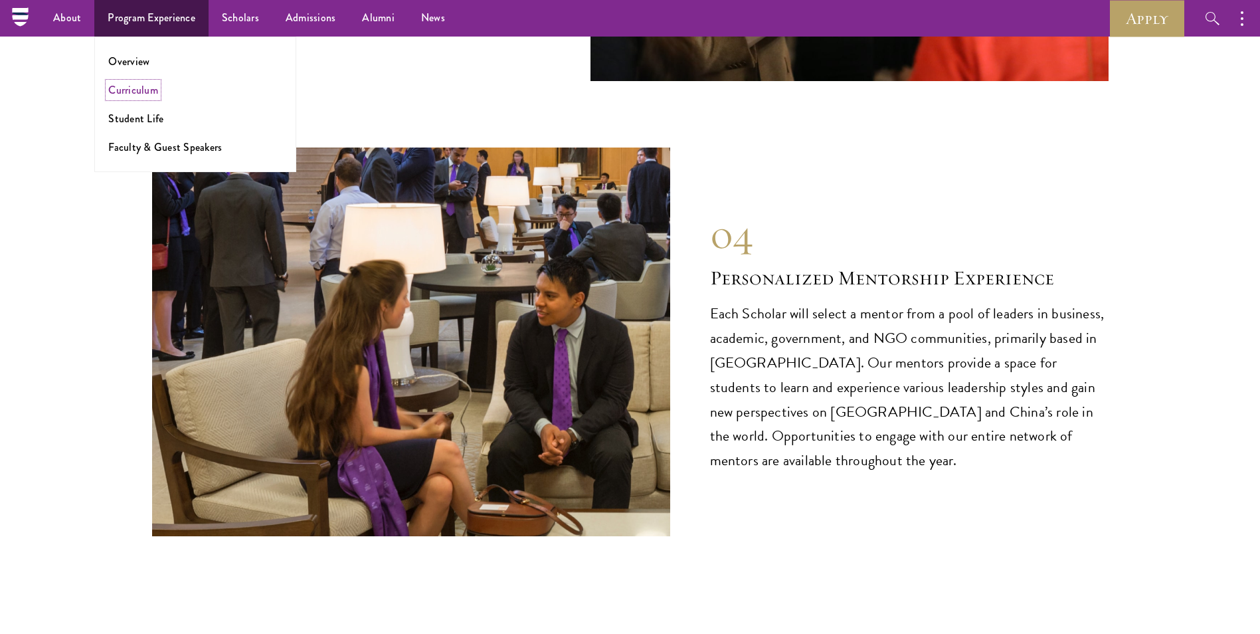
click at [137, 90] on link "Curriculum" at bounding box center [133, 89] width 50 height 15
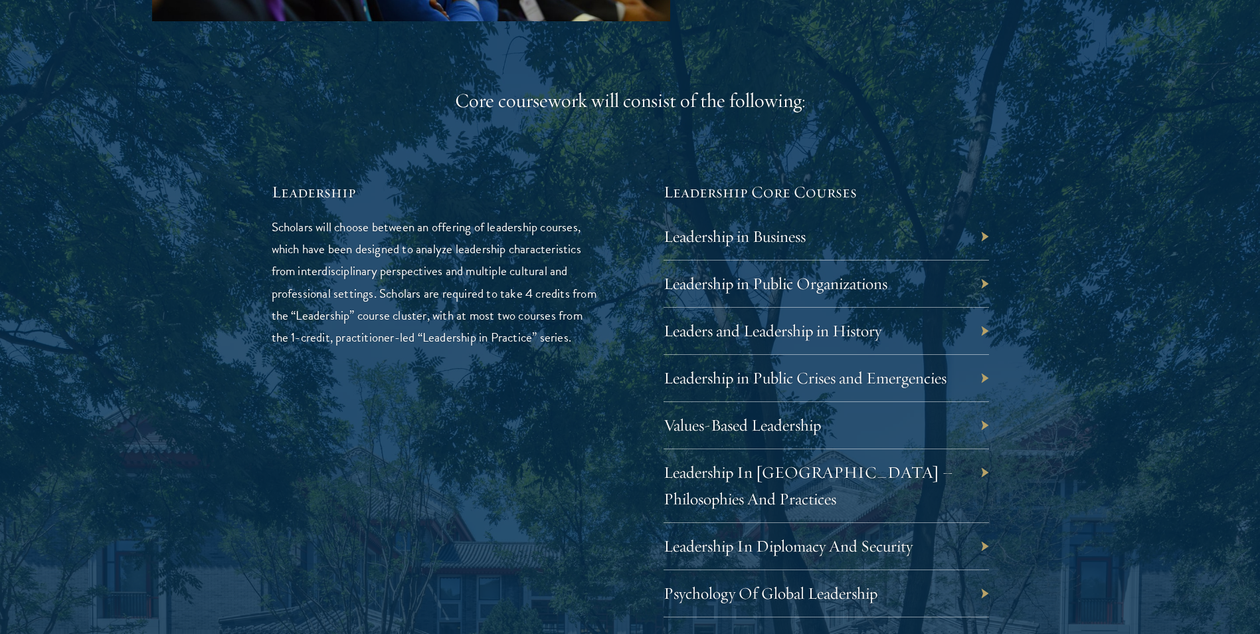
scroll to position [2259, 0]
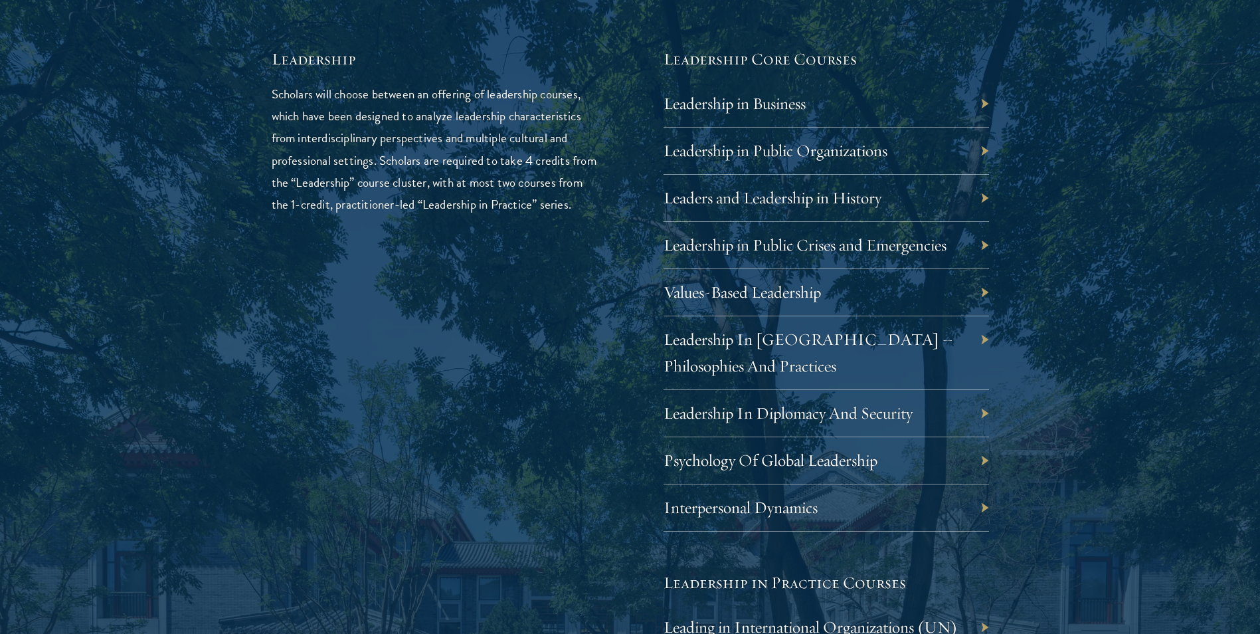
click at [986, 158] on div "Leadership in Public Organizations" at bounding box center [827, 151] width 326 height 47
click at [982, 146] on div "Leadership in Public Organizations" at bounding box center [827, 151] width 326 height 47
click at [849, 155] on link "Leadership in Public Organizations" at bounding box center [786, 150] width 224 height 21
click at [981, 519] on div "Interpersonal Dynamics" at bounding box center [827, 507] width 326 height 47
click at [979, 506] on div "Interpersonal Dynamics" at bounding box center [827, 507] width 326 height 47
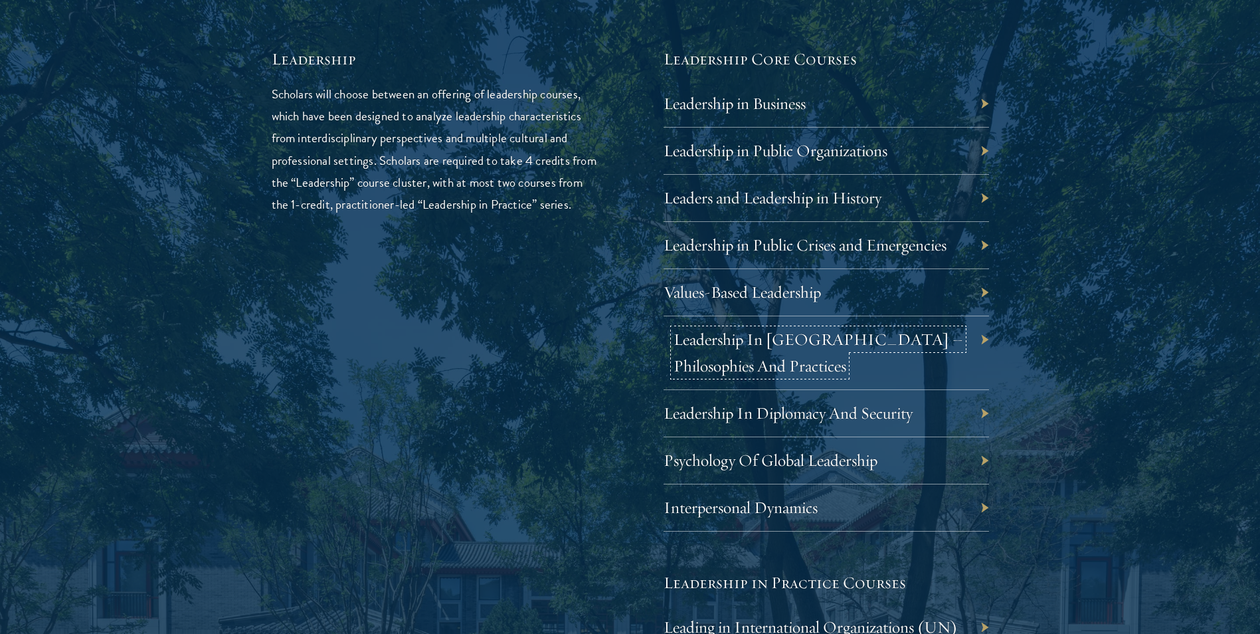
click at [819, 342] on link "Leadership In China – Philosophies And Practices" at bounding box center [819, 352] width 290 height 47
click at [984, 459] on div "Psychology Of Global Leadership" at bounding box center [827, 460] width 326 height 47
click at [860, 458] on link "Psychology Of Global Leadership" at bounding box center [781, 460] width 214 height 21
click at [905, 417] on link "Leadership In Diplomacy And Security" at bounding box center [798, 413] width 249 height 21
click at [765, 155] on link "Leadership in Public Organizations" at bounding box center [786, 150] width 224 height 21
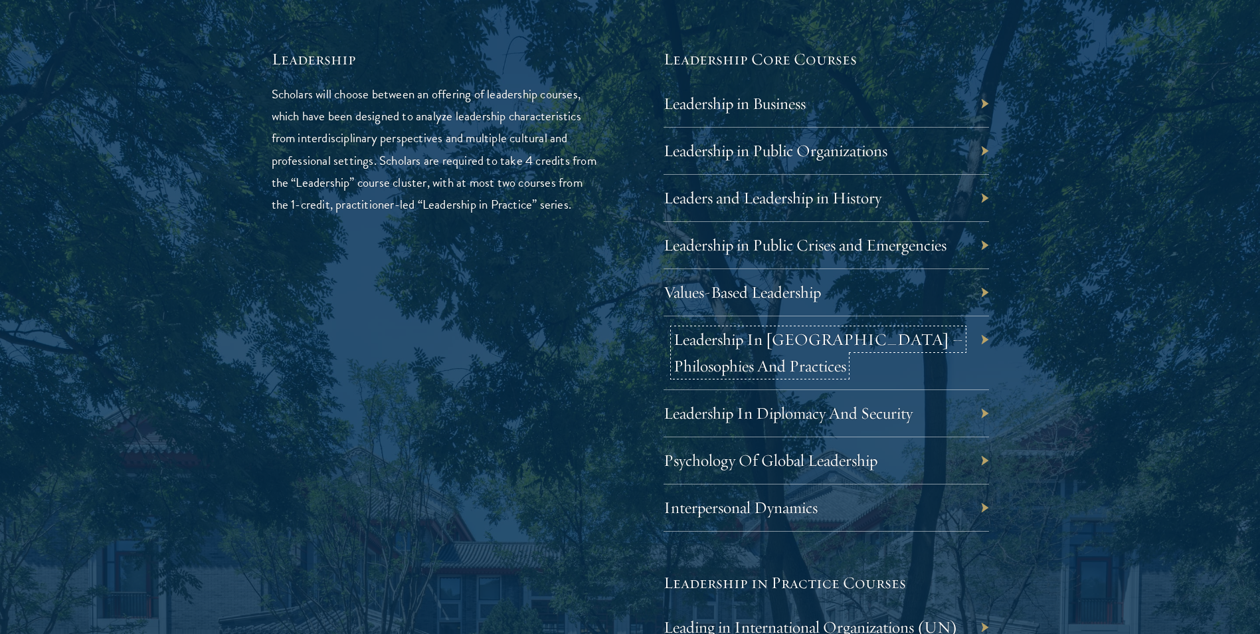
click at [856, 338] on link "Leadership In China – Philosophies And Practices" at bounding box center [819, 352] width 290 height 47
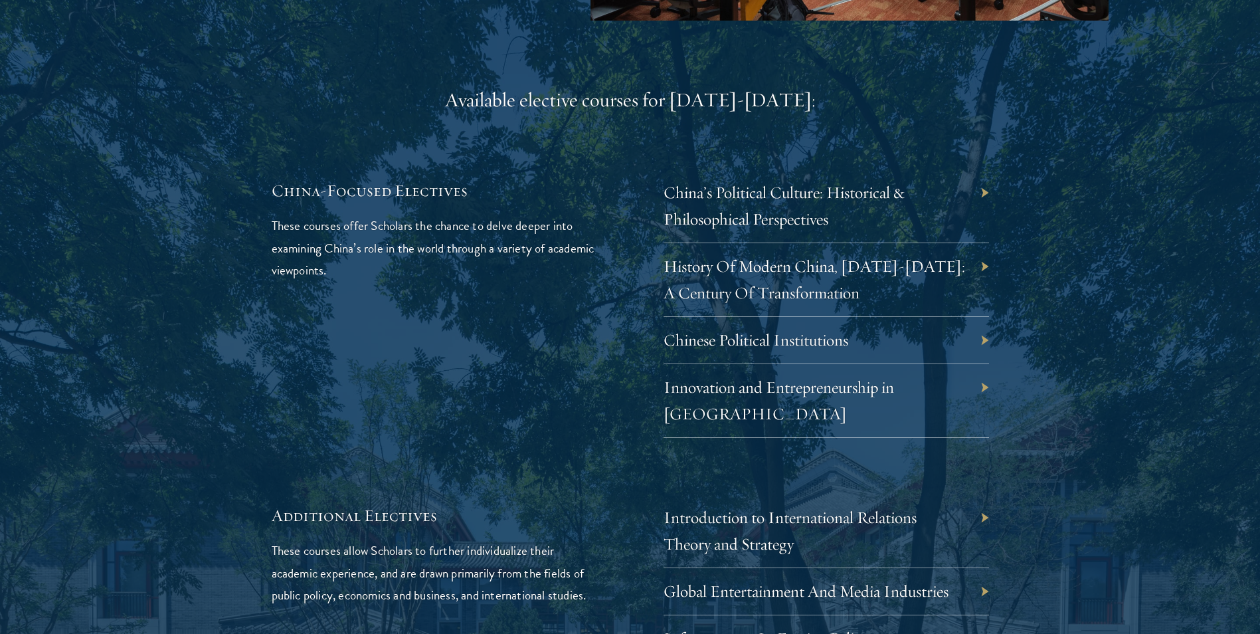
scroll to position [4186, 0]
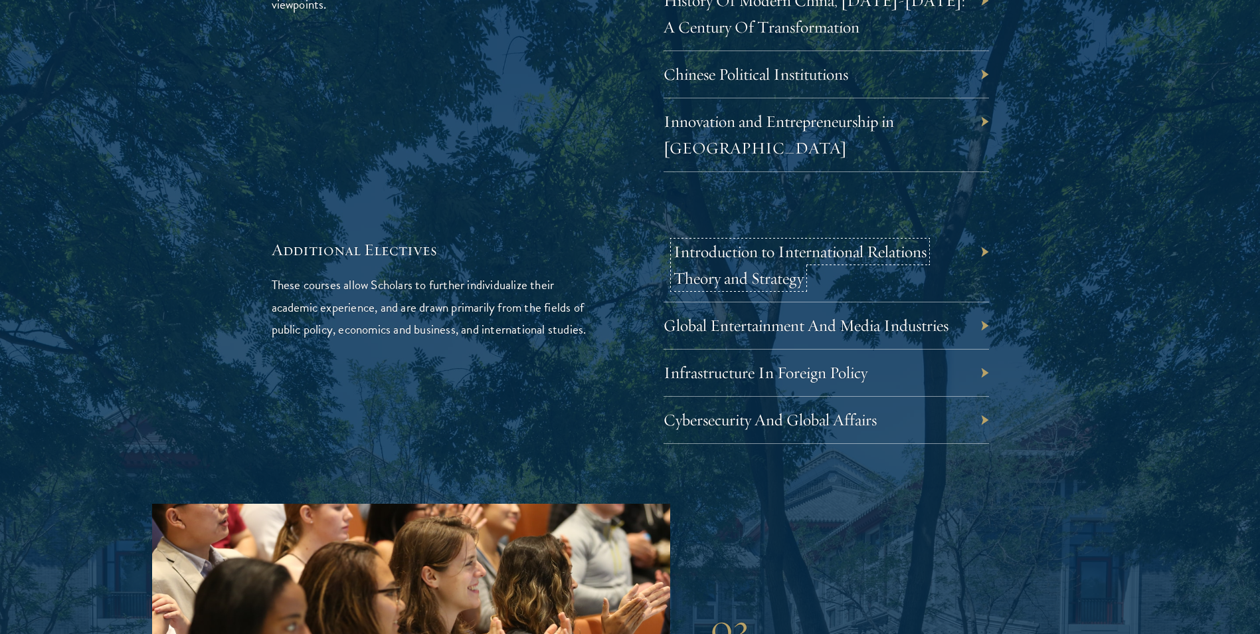
click at [786, 241] on link "Introduction to International Relations Theory and Strategy" at bounding box center [800, 264] width 253 height 47
click at [886, 111] on link "Innovation and Entrepreneurship in China" at bounding box center [789, 134] width 231 height 47
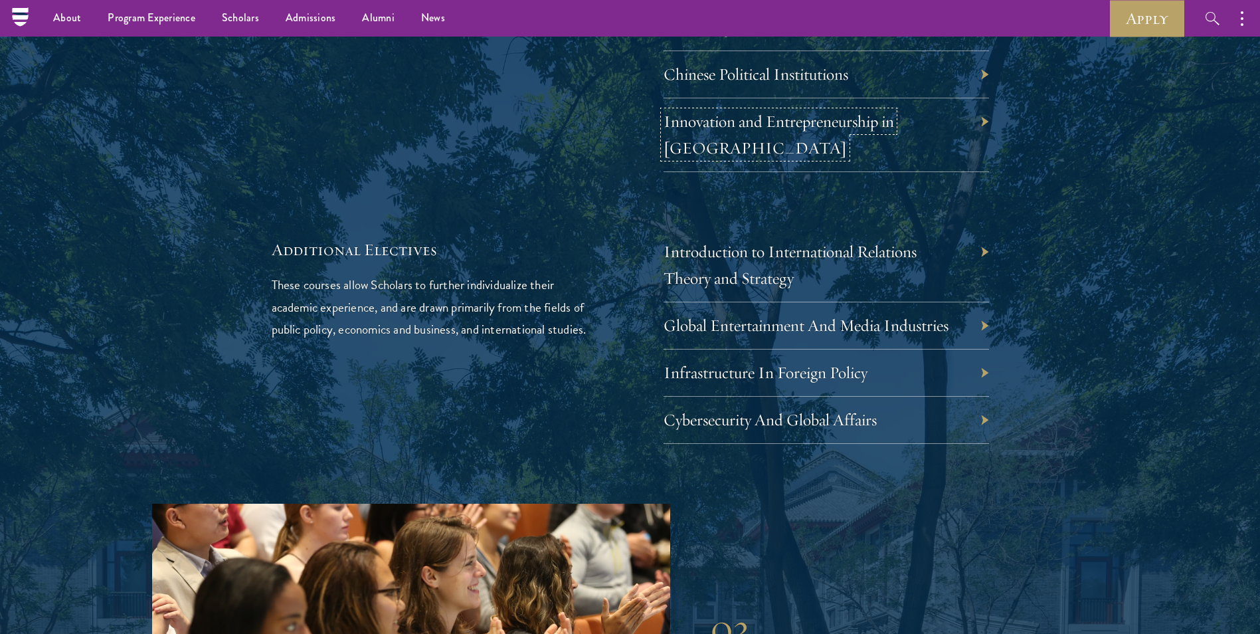
scroll to position [3987, 0]
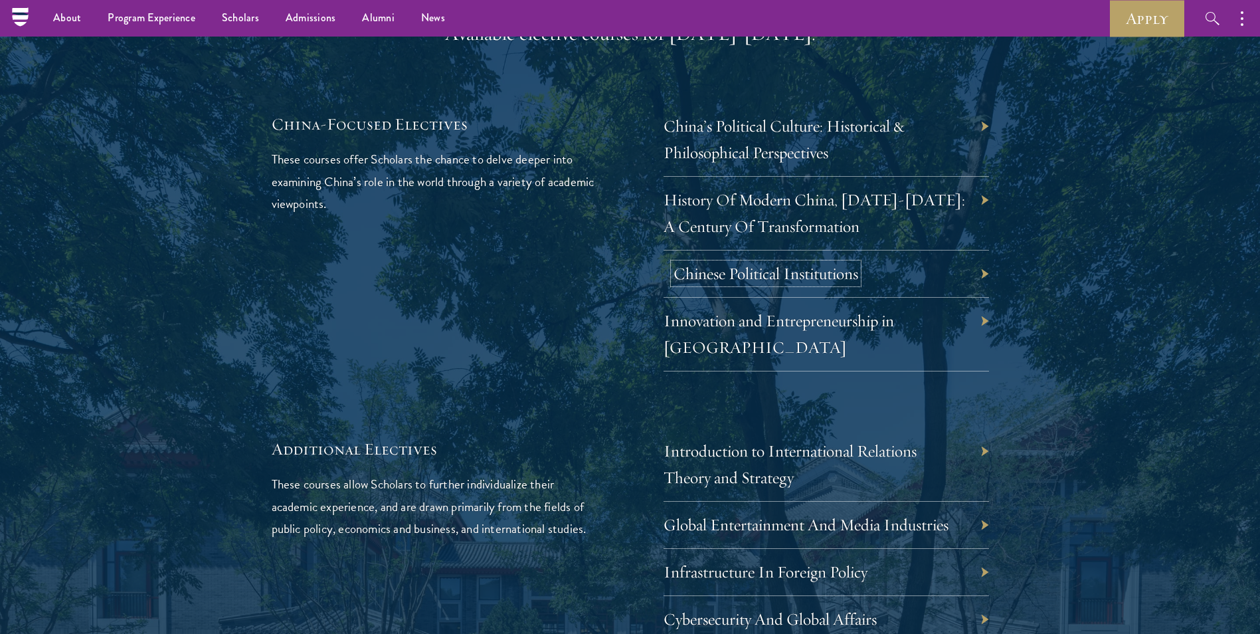
click at [728, 263] on link "Chinese Political Institutions" at bounding box center [766, 273] width 185 height 21
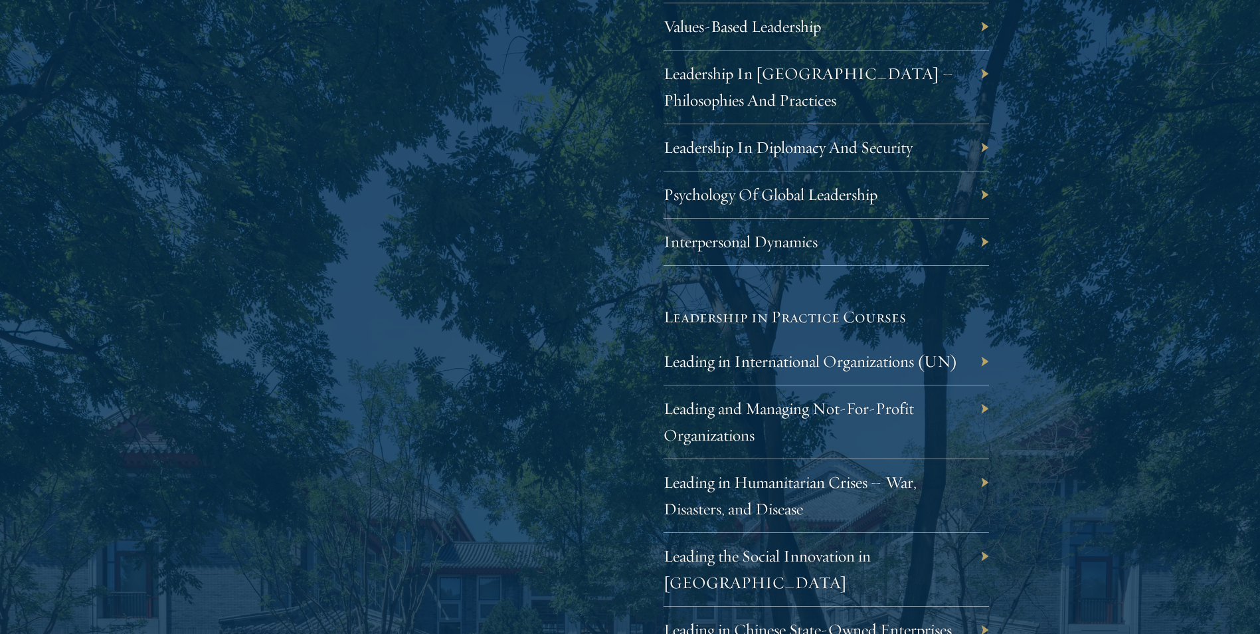
scroll to position [2658, 0]
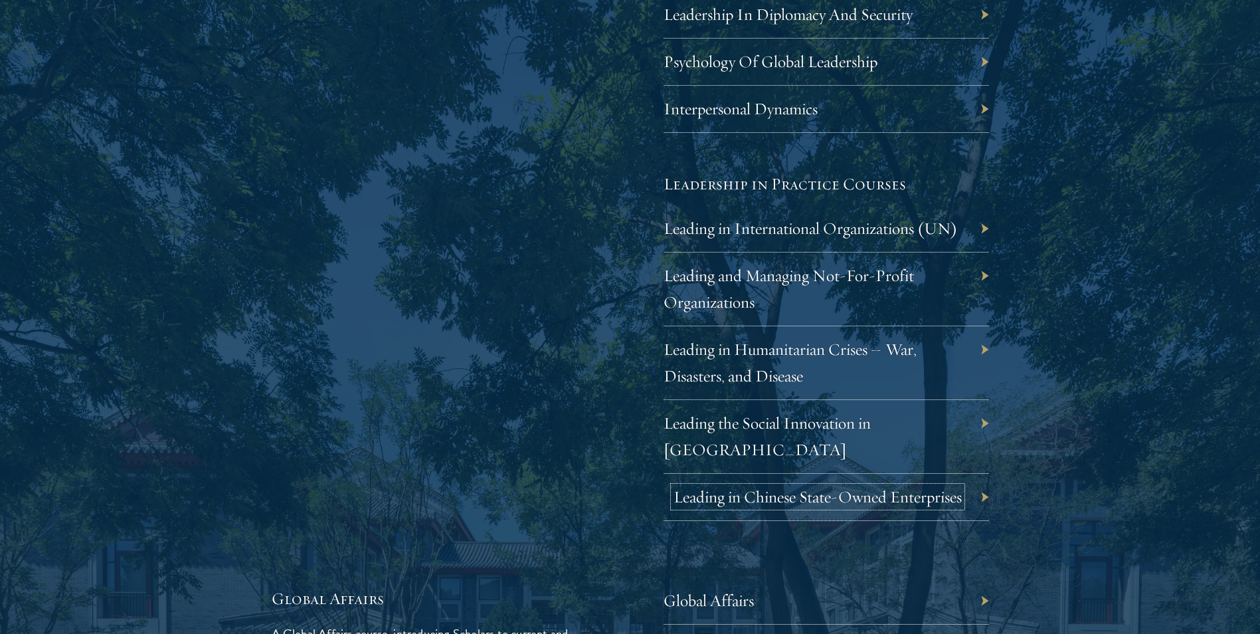
click at [745, 486] on link "Leading in Chinese State-Owned Enterprises" at bounding box center [818, 496] width 288 height 21
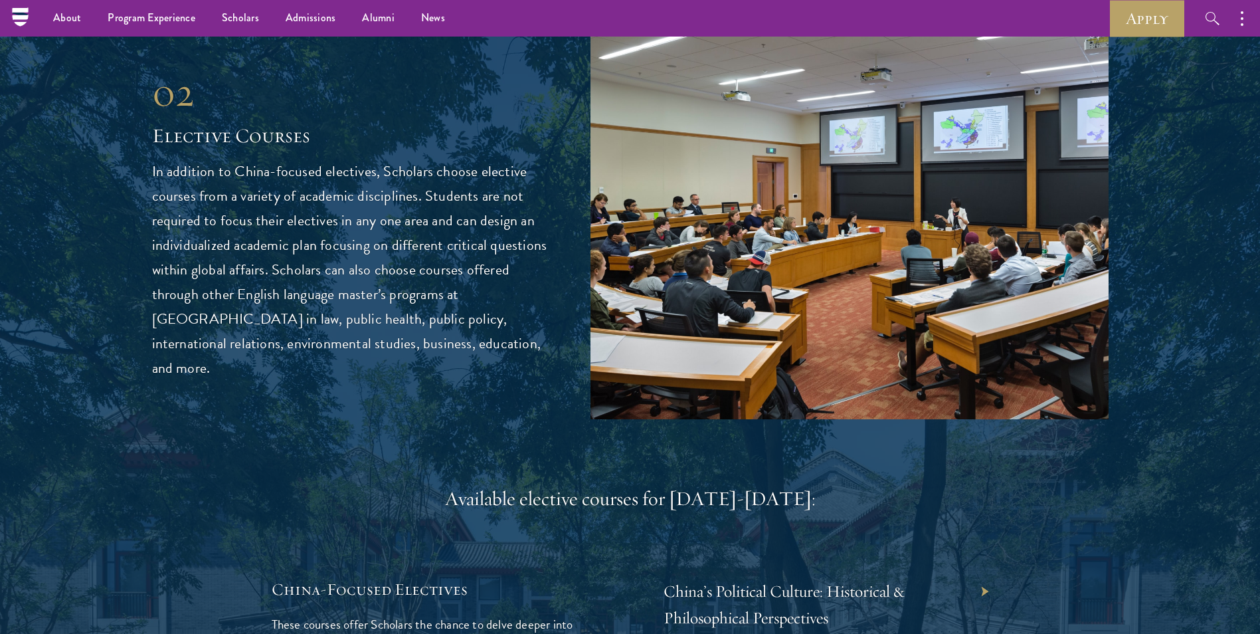
scroll to position [3189, 0]
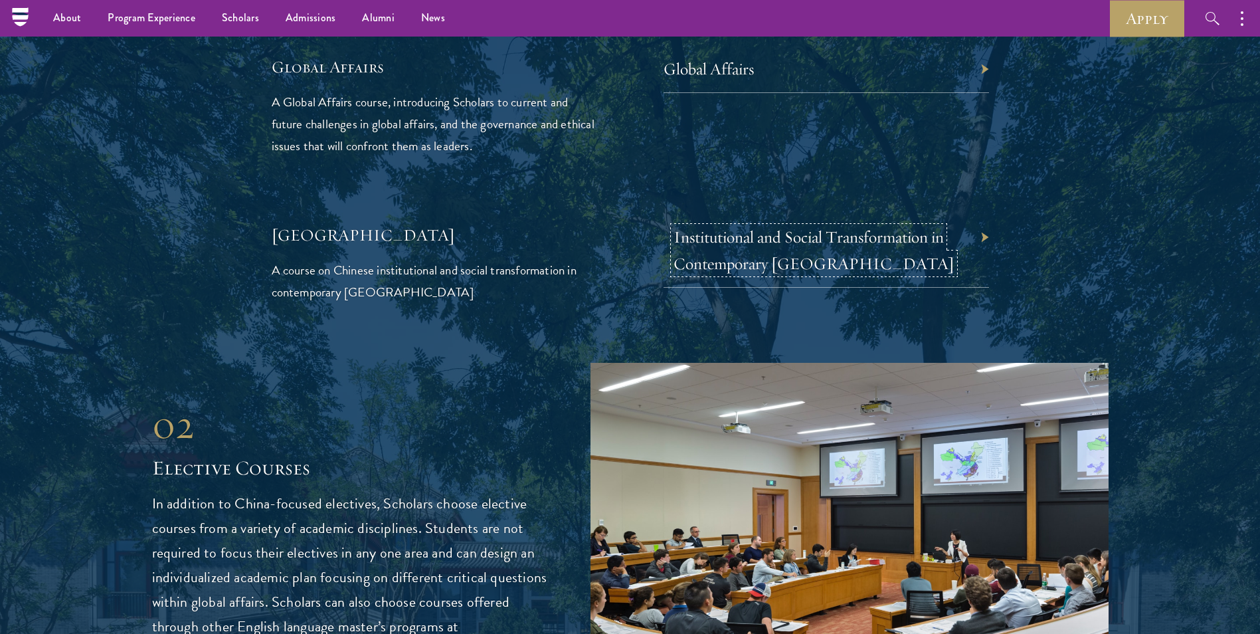
click at [806, 227] on link "Institutional and Social Transformation in Contemporary China" at bounding box center [814, 250] width 281 height 47
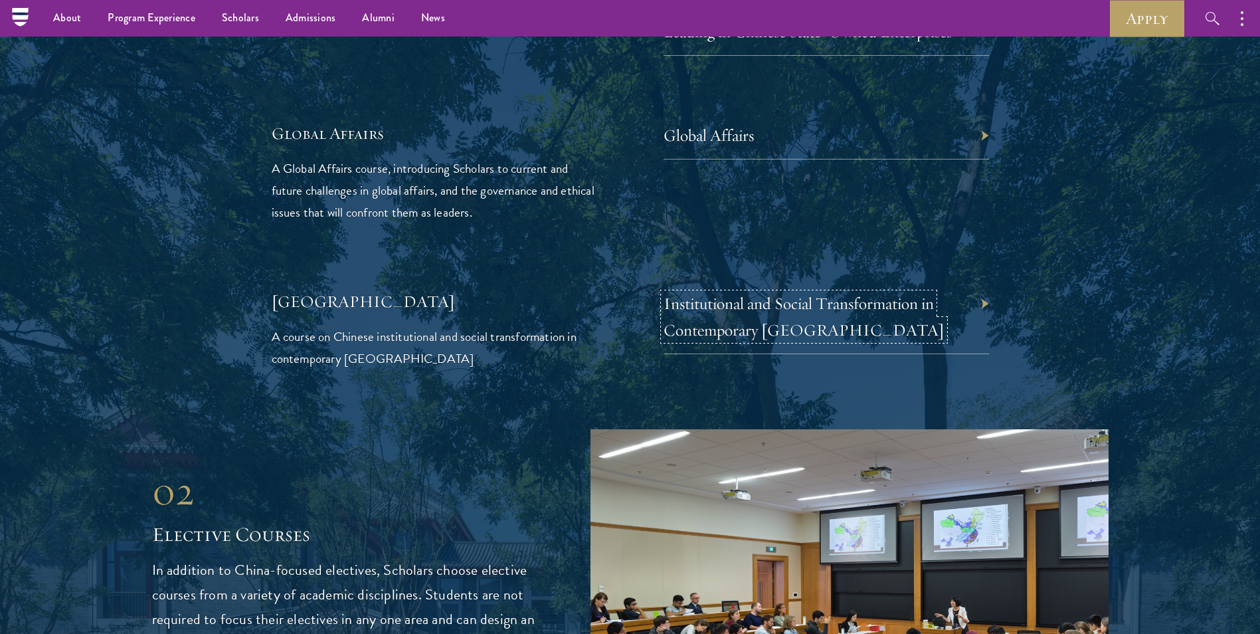
scroll to position [2990, 0]
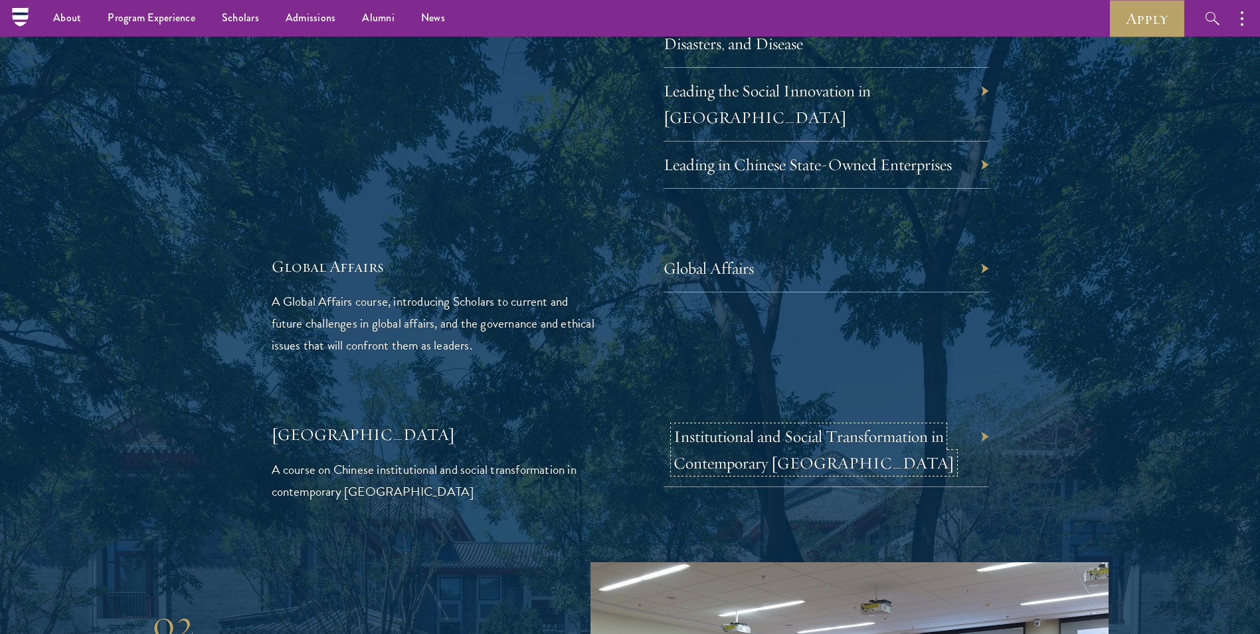
click at [811, 426] on link "Institutional and Social Transformation in Contemporary China" at bounding box center [814, 449] width 281 height 47
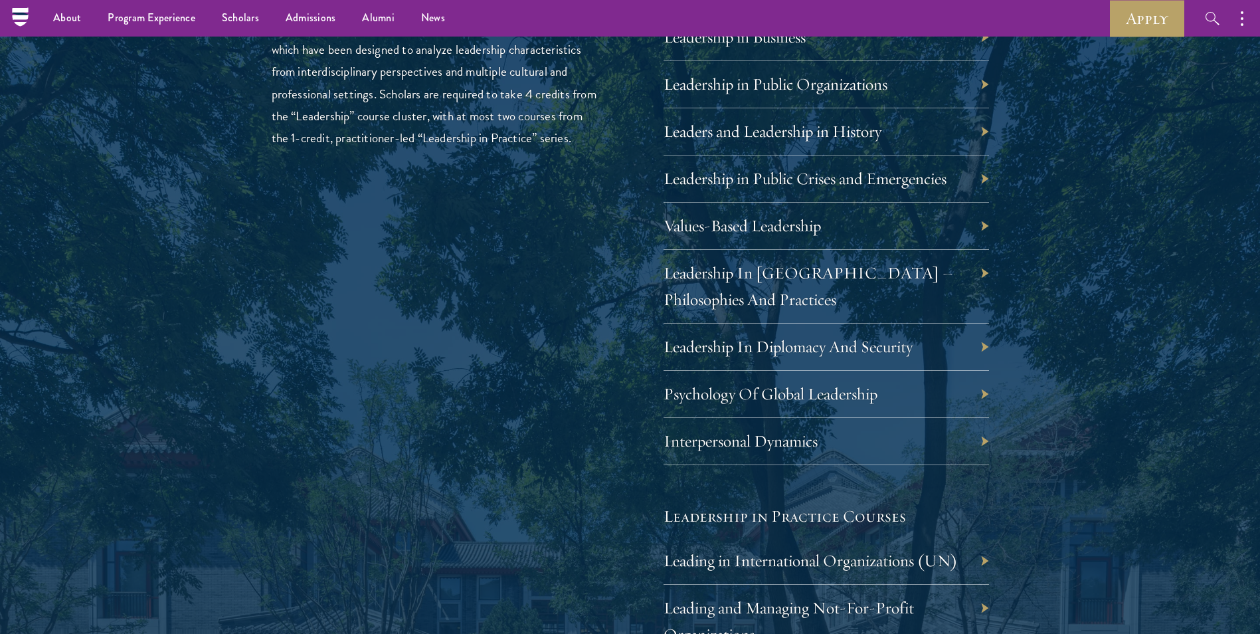
scroll to position [1993, 0]
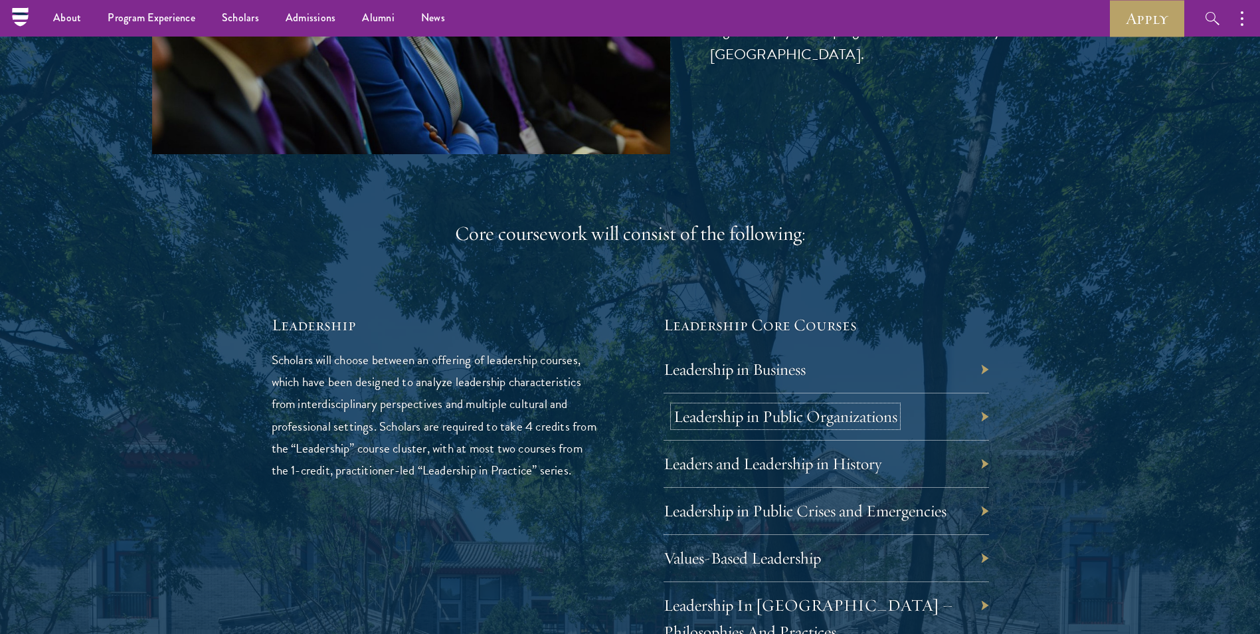
click at [807, 415] on link "Leadership in Public Organizations" at bounding box center [786, 416] width 224 height 21
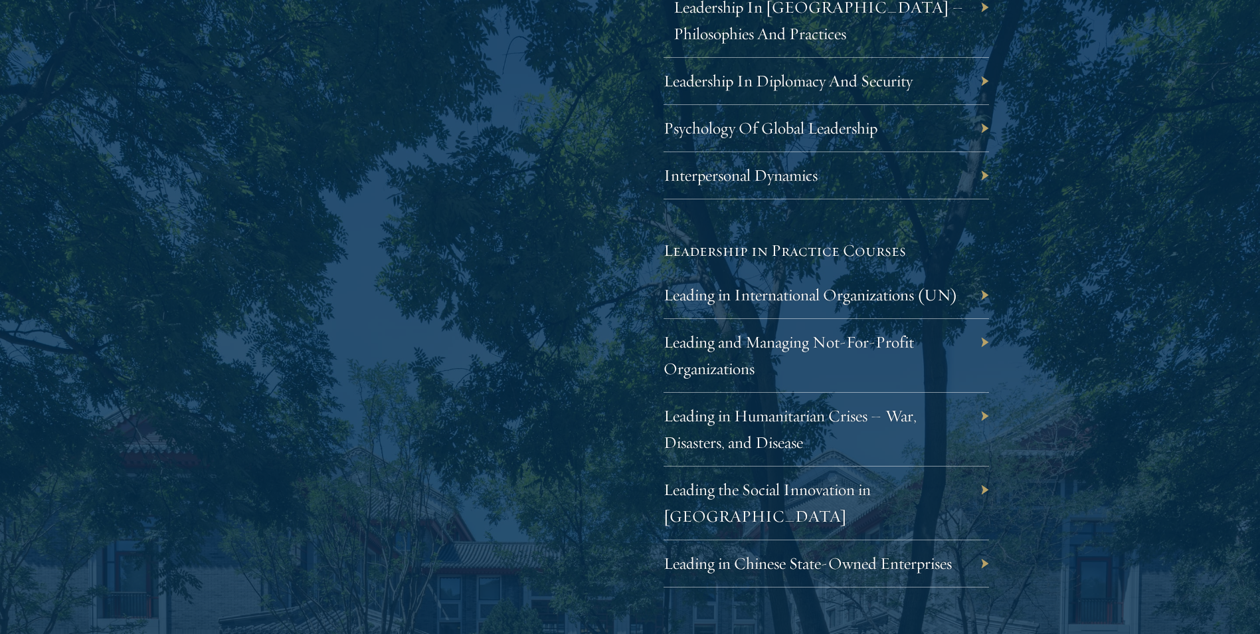
scroll to position [2724, 0]
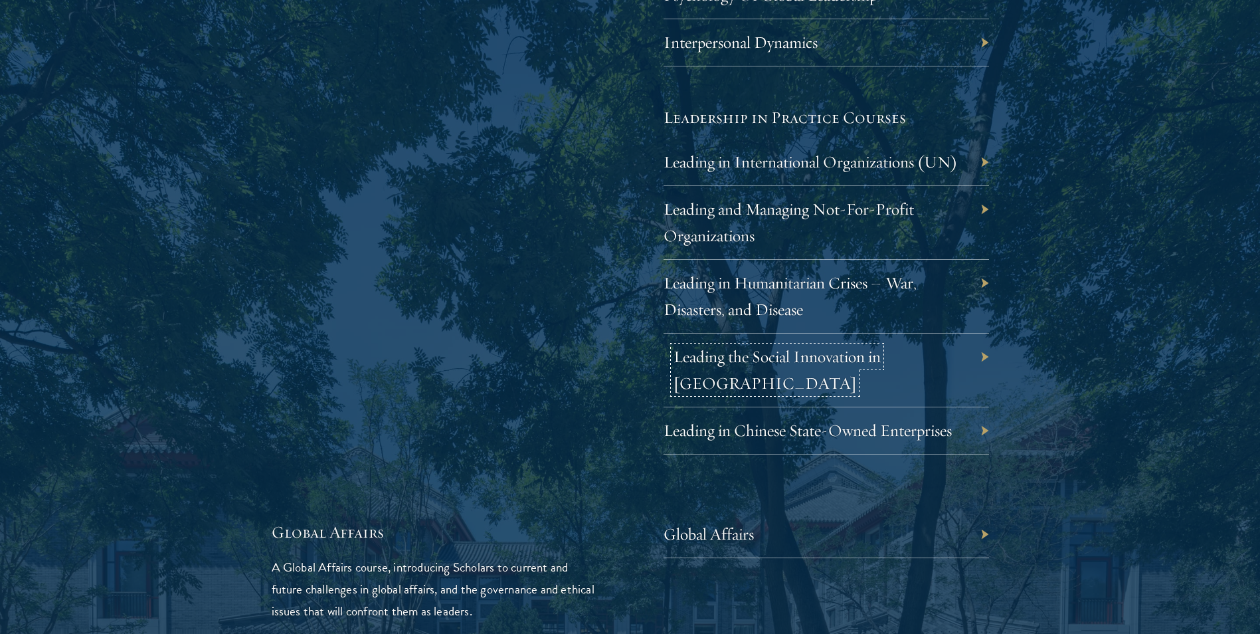
click at [680, 355] on link "Leading the Social Innovation in China" at bounding box center [777, 369] width 207 height 47
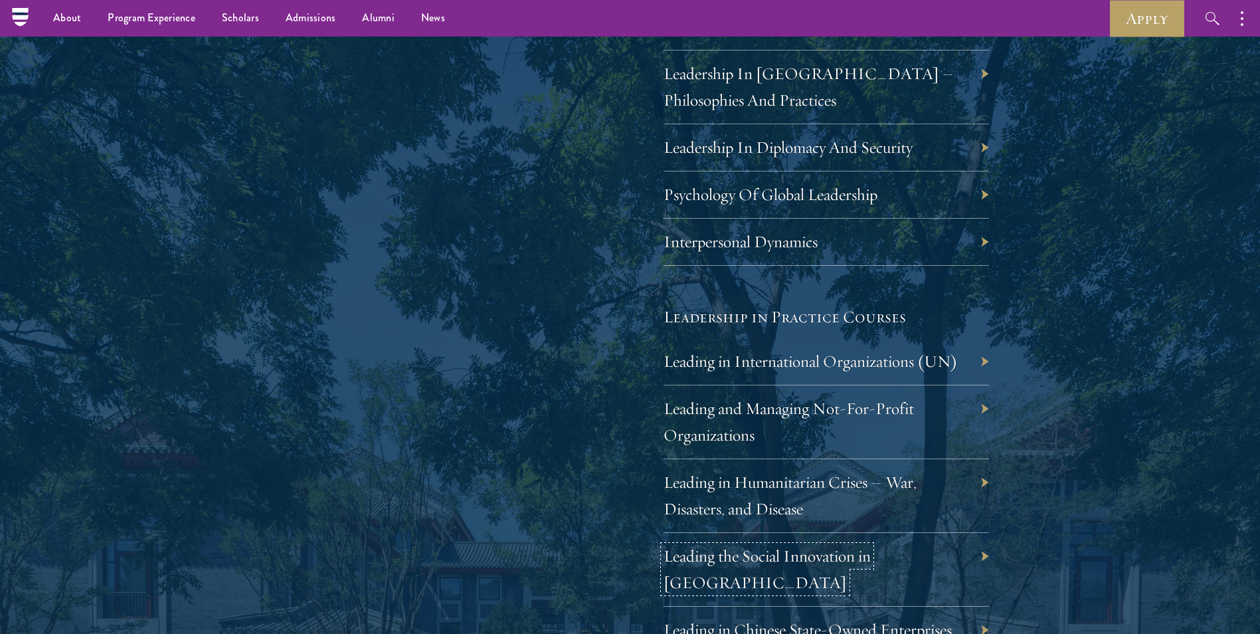
scroll to position [2392, 0]
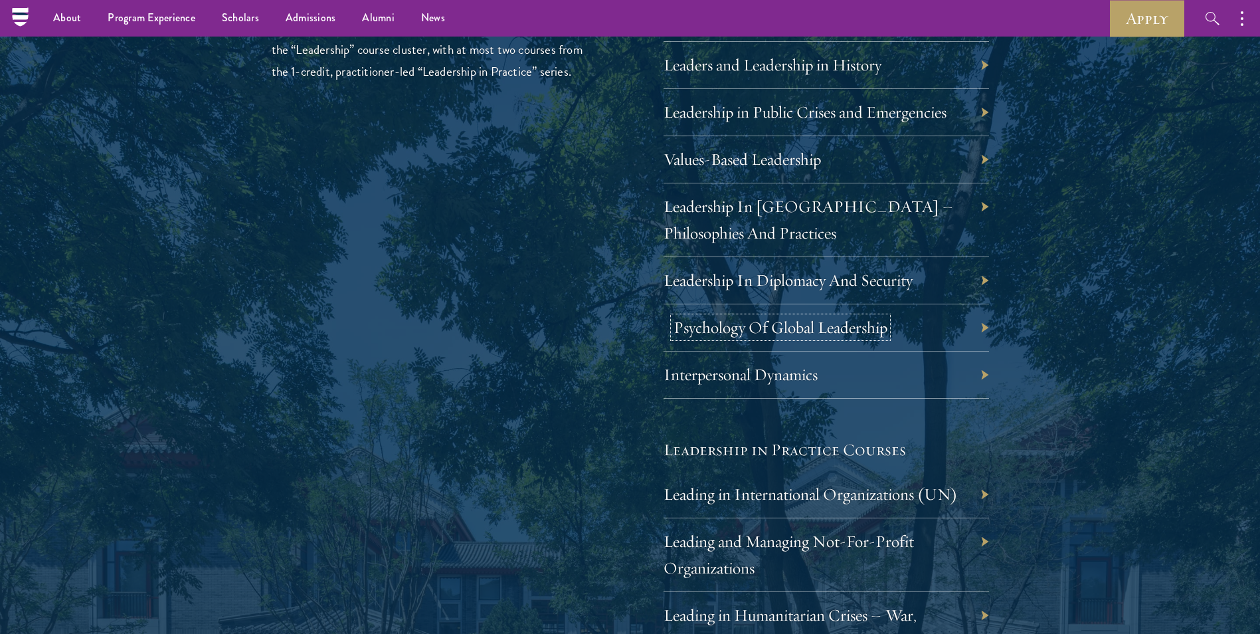
click at [790, 332] on link "Psychology Of Global Leadership" at bounding box center [781, 327] width 214 height 21
click at [977, 330] on div "Psychology Of Global Leadership" at bounding box center [827, 327] width 326 height 47
drag, startPoint x: 890, startPoint y: 334, endPoint x: 861, endPoint y: 332, distance: 28.7
click at [889, 334] on div "Psychology Of Global Leadership" at bounding box center [827, 327] width 326 height 47
click at [833, 327] on link "Psychology Of Global Leadership" at bounding box center [781, 327] width 214 height 21
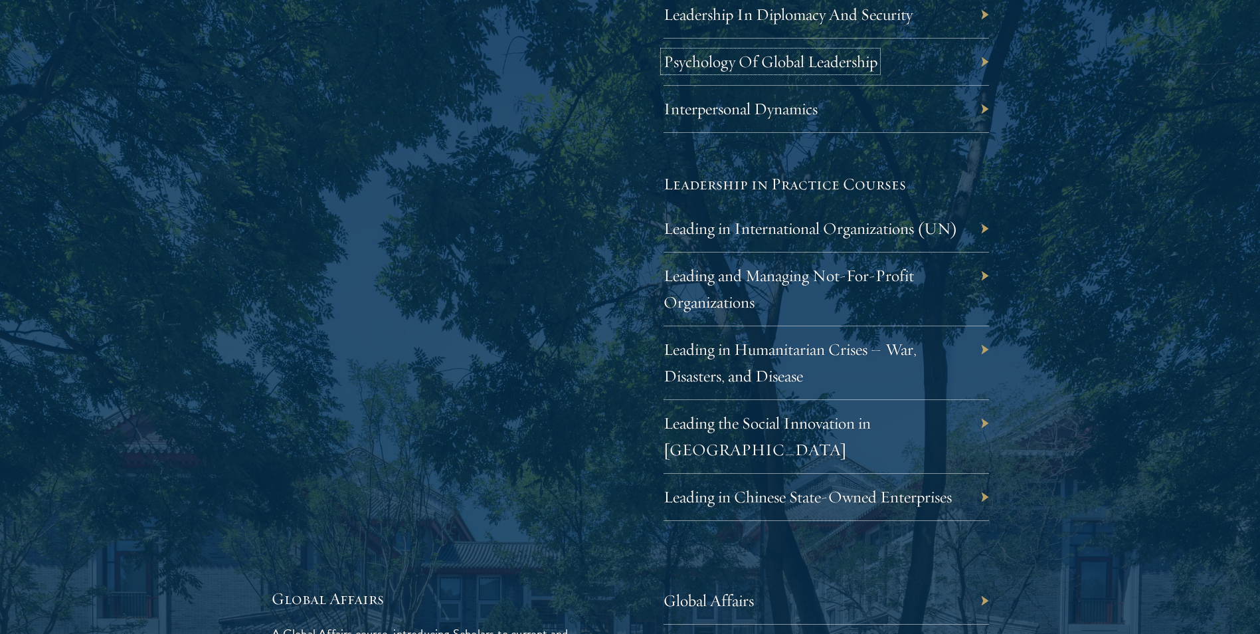
scroll to position [2724, 0]
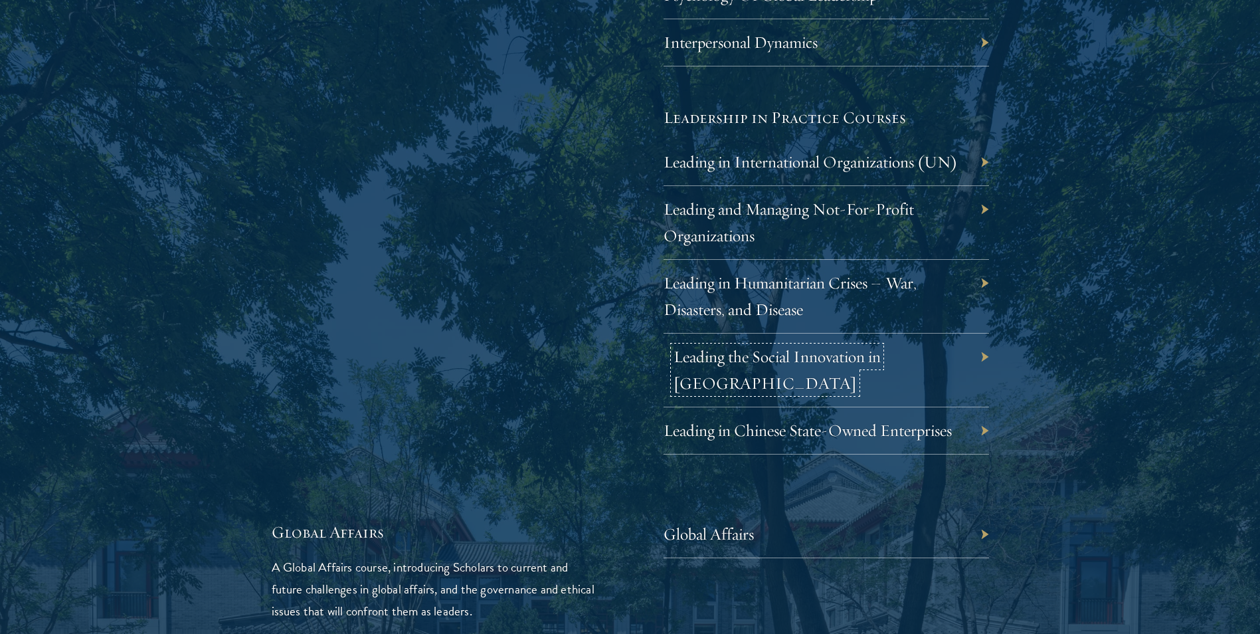
click at [726, 362] on link "Leading the Social Innovation in [GEOGRAPHIC_DATA]" at bounding box center [777, 369] width 207 height 47
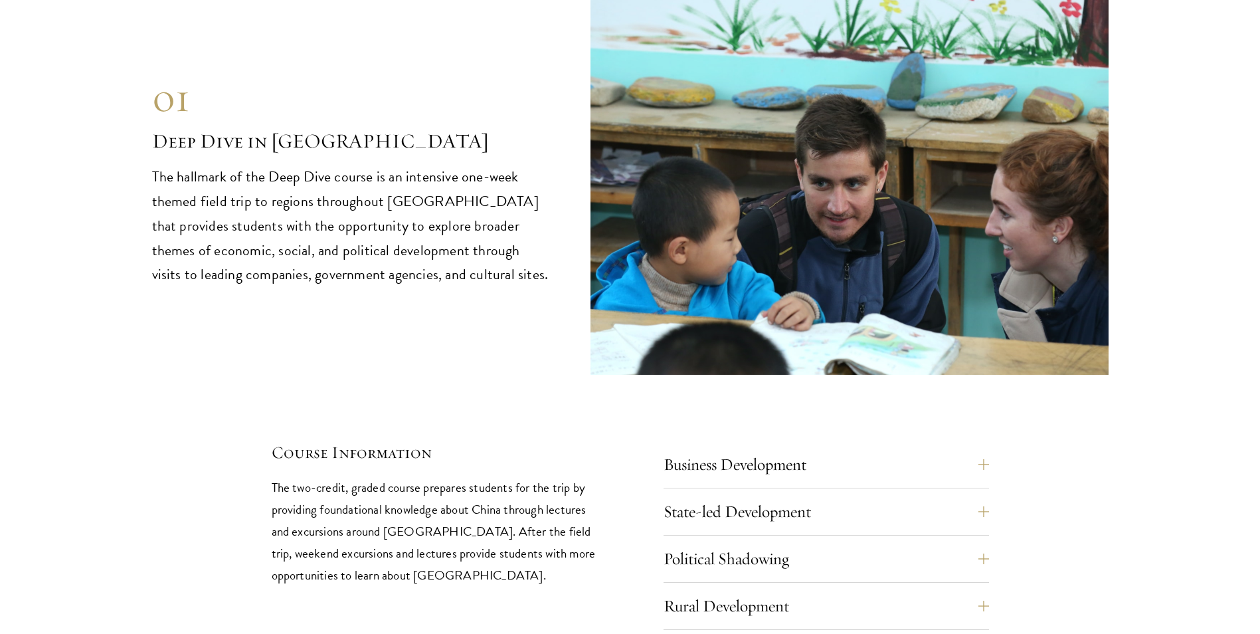
scroll to position [5847, 0]
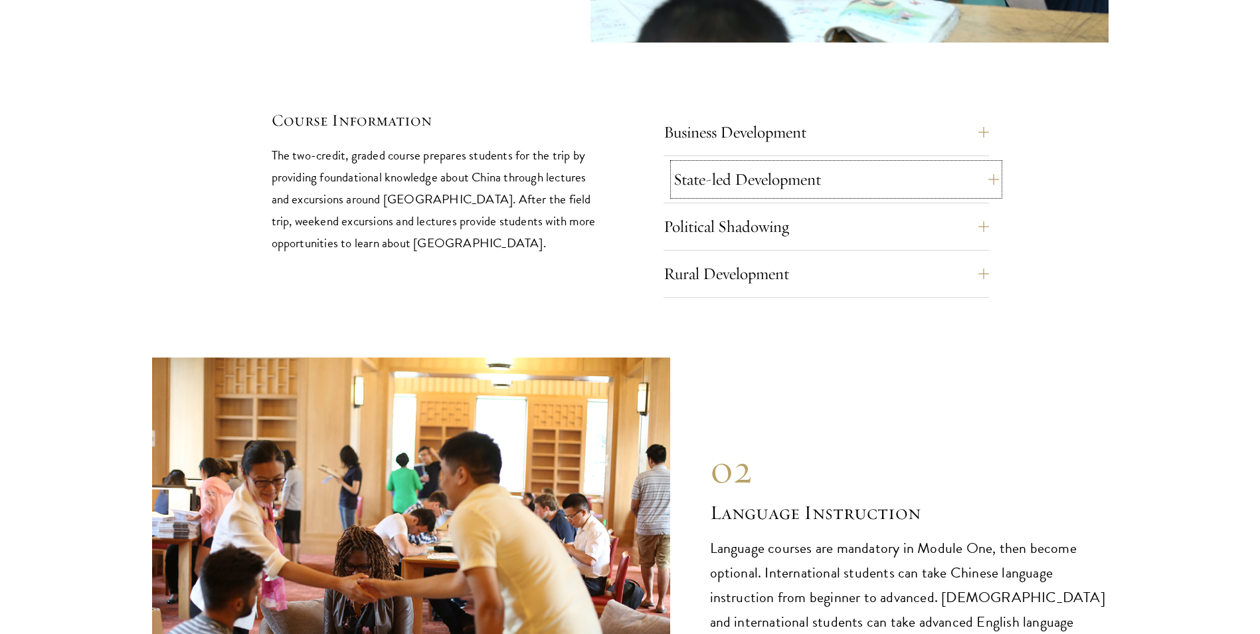
click at [984, 163] on button "State-led Development" at bounding box center [837, 179] width 326 height 32
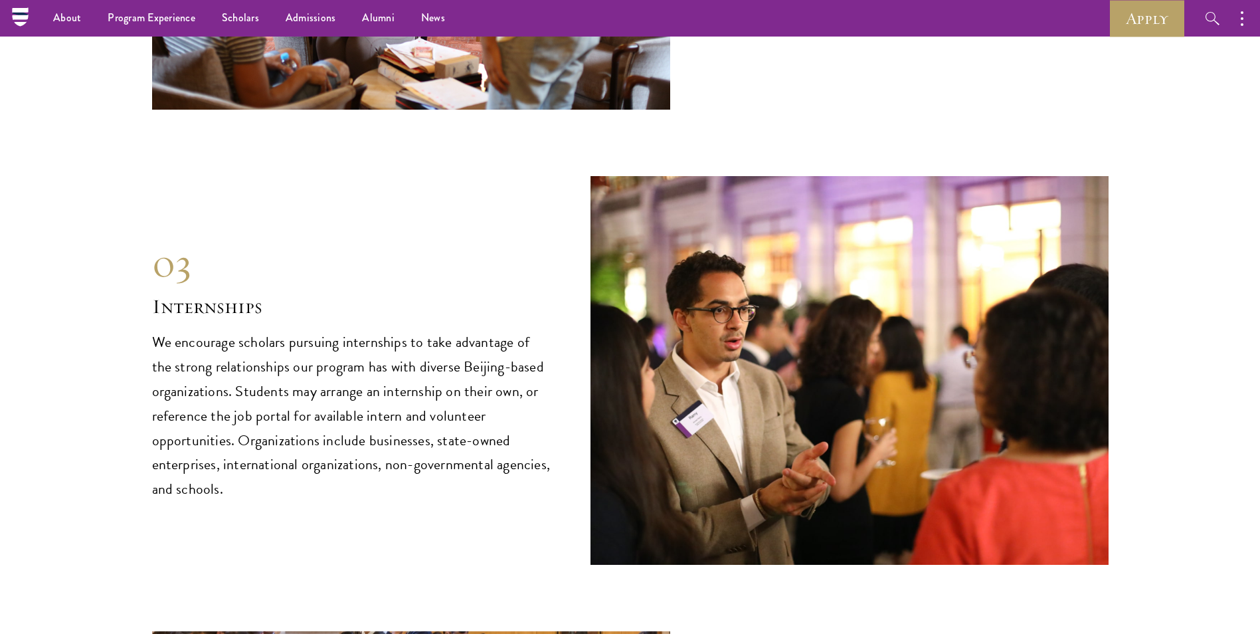
scroll to position [6512, 0]
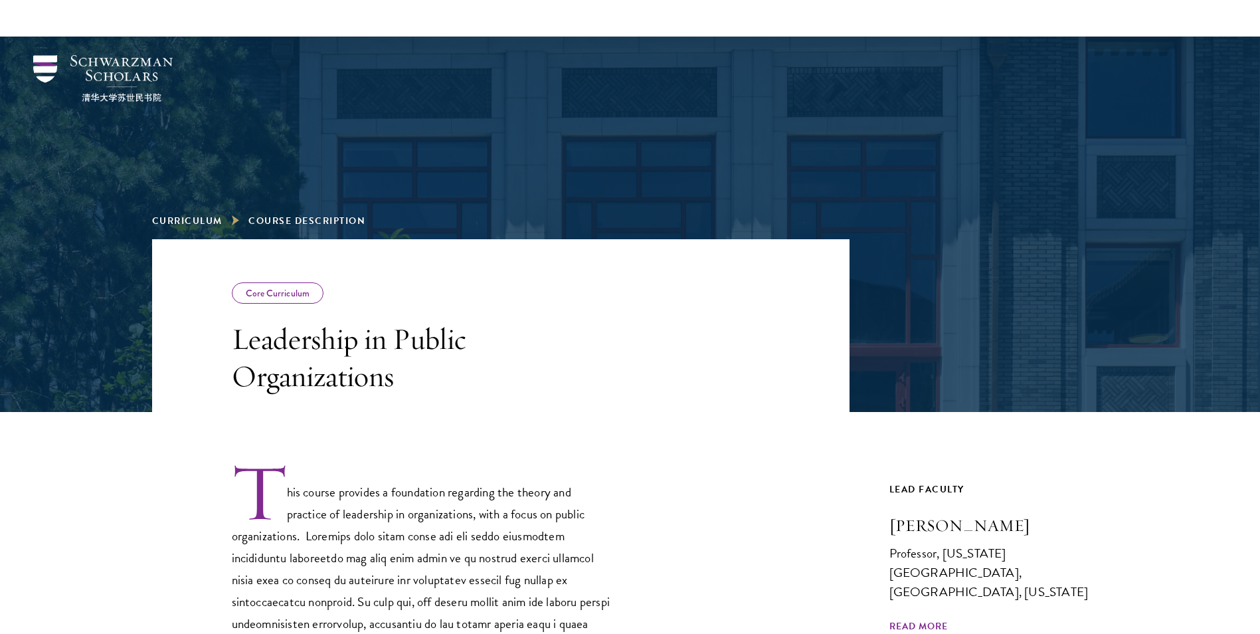
scroll to position [266, 0]
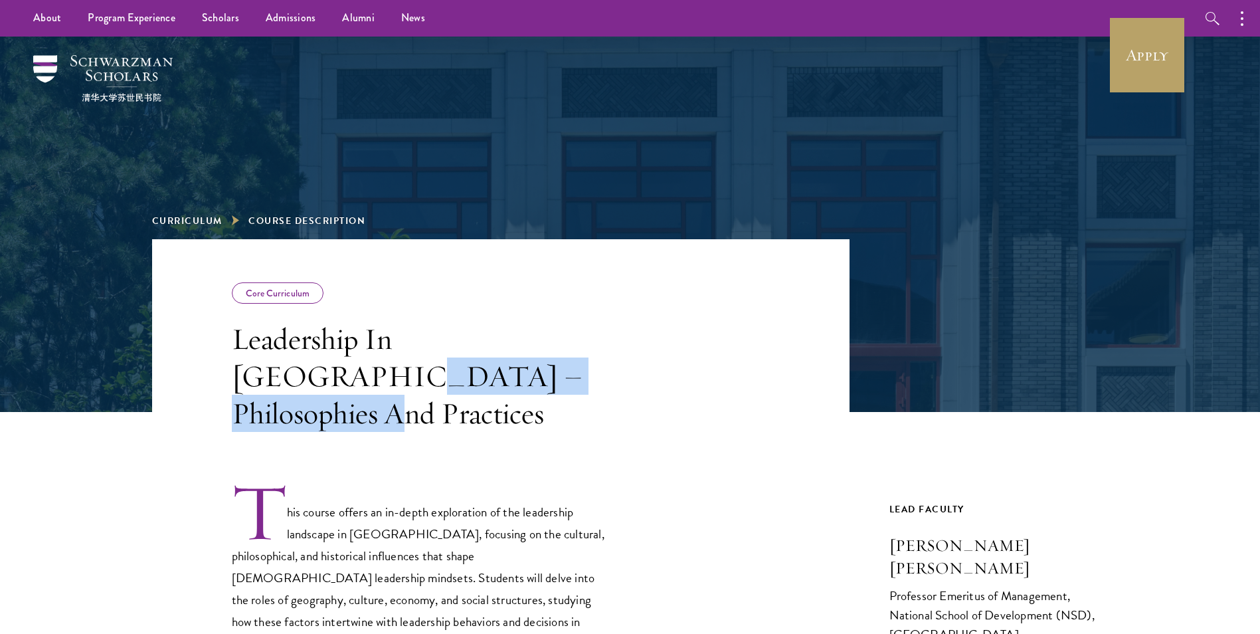
drag, startPoint x: 473, startPoint y: 382, endPoint x: 271, endPoint y: 367, distance: 202.5
click at [271, 367] on h3 "Leadership In China – Philosophies And Practices" at bounding box center [421, 376] width 379 height 112
drag, startPoint x: 271, startPoint y: 367, endPoint x: 792, endPoint y: 393, distance: 521.5
click at [791, 392] on header "Core Curriculum Leadership In China – Philosophies And Practices" at bounding box center [501, 335] width 698 height 193
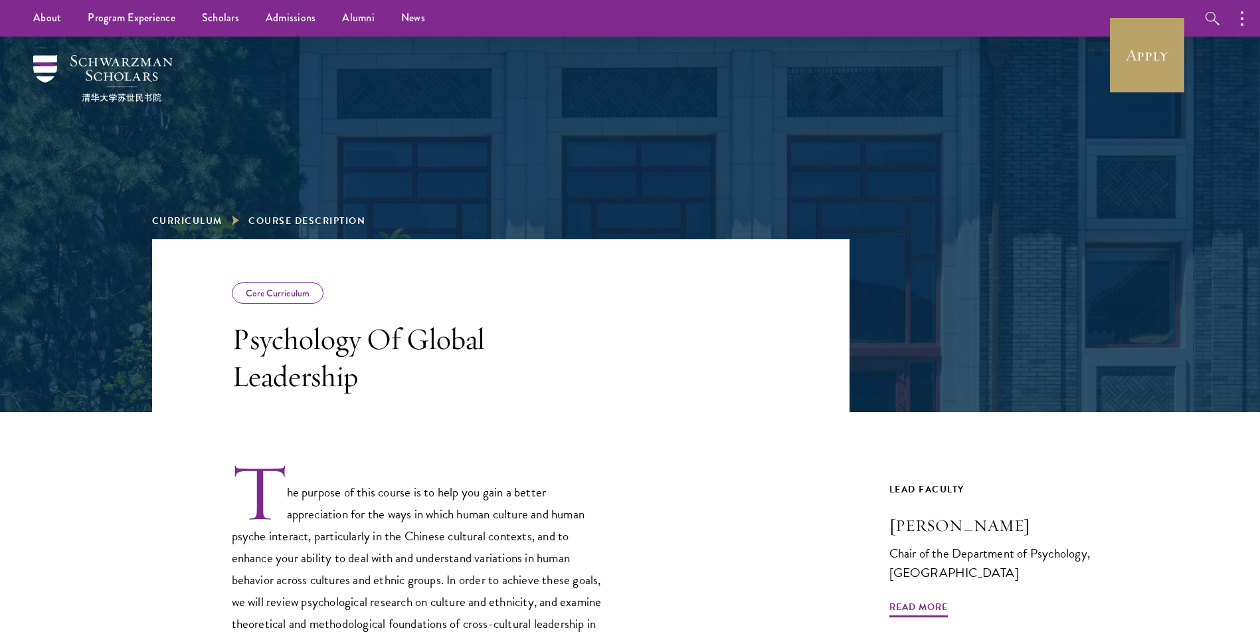
scroll to position [199, 0]
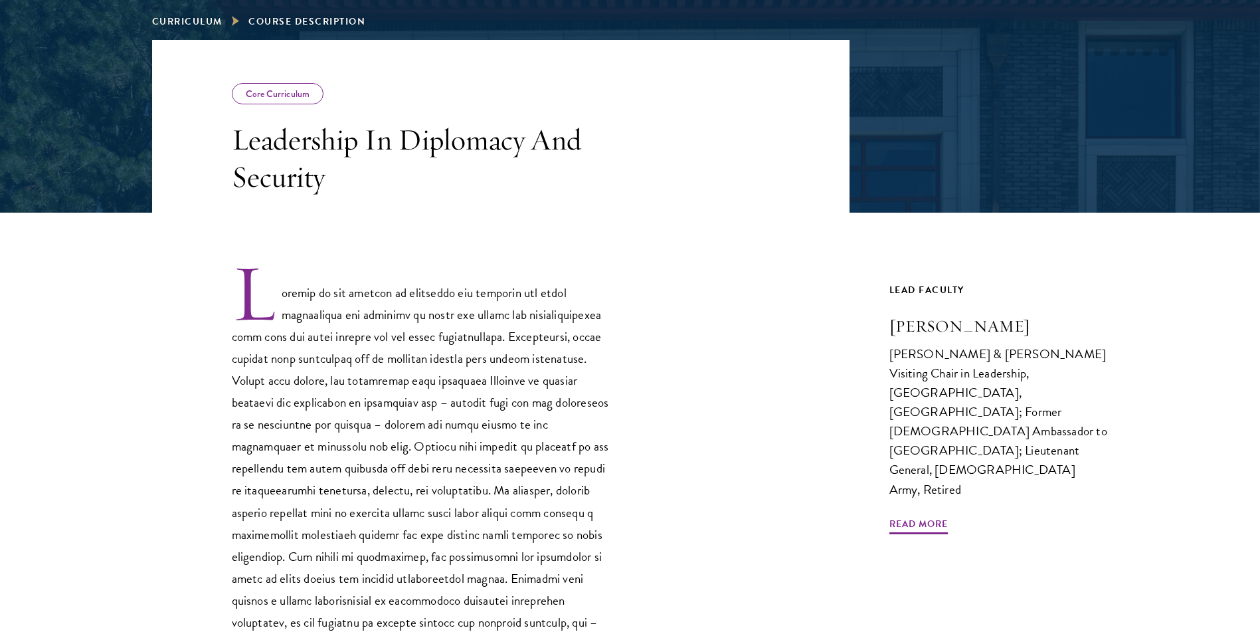
scroll to position [399, 0]
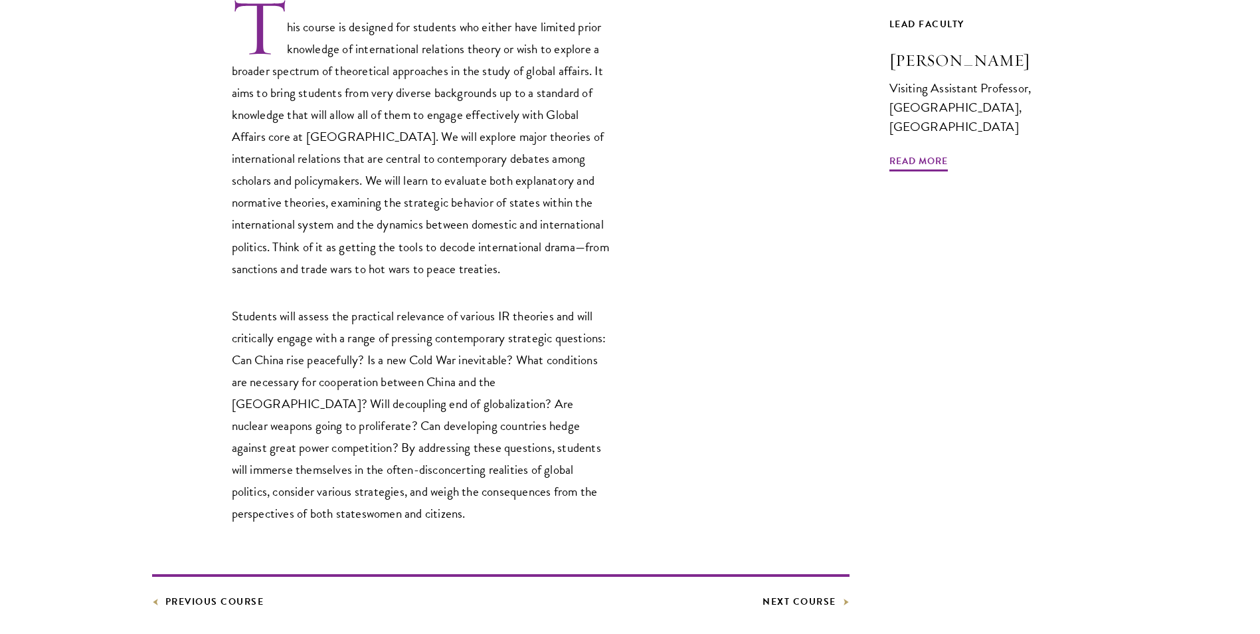
scroll to position [664, 0]
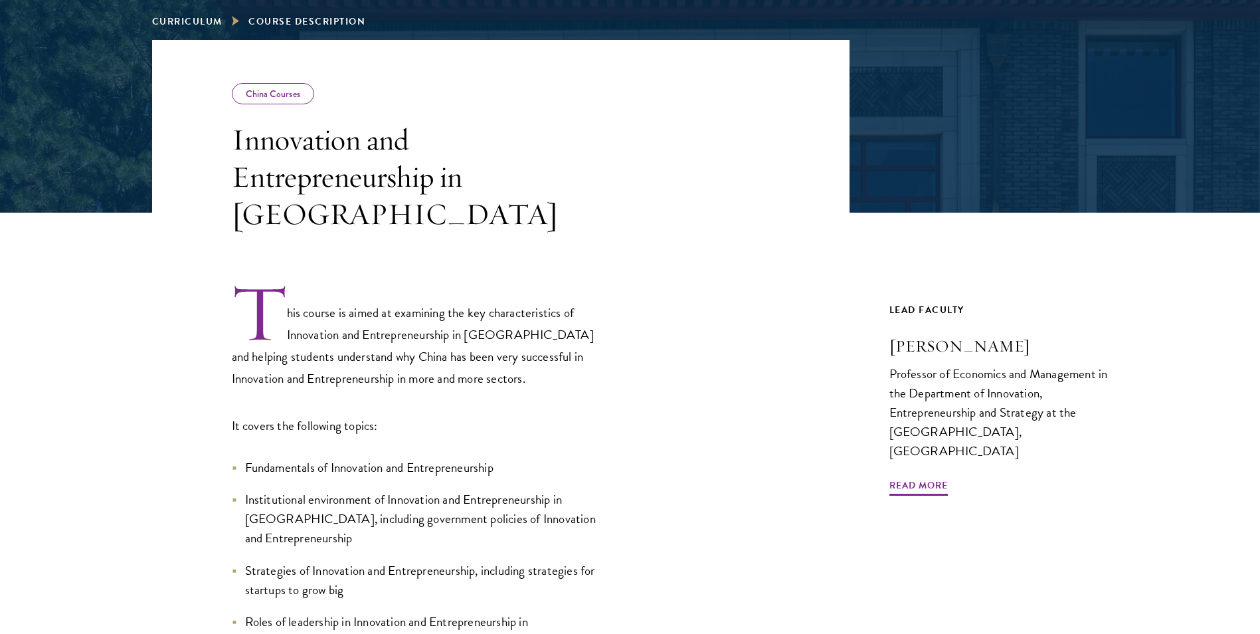
scroll to position [399, 0]
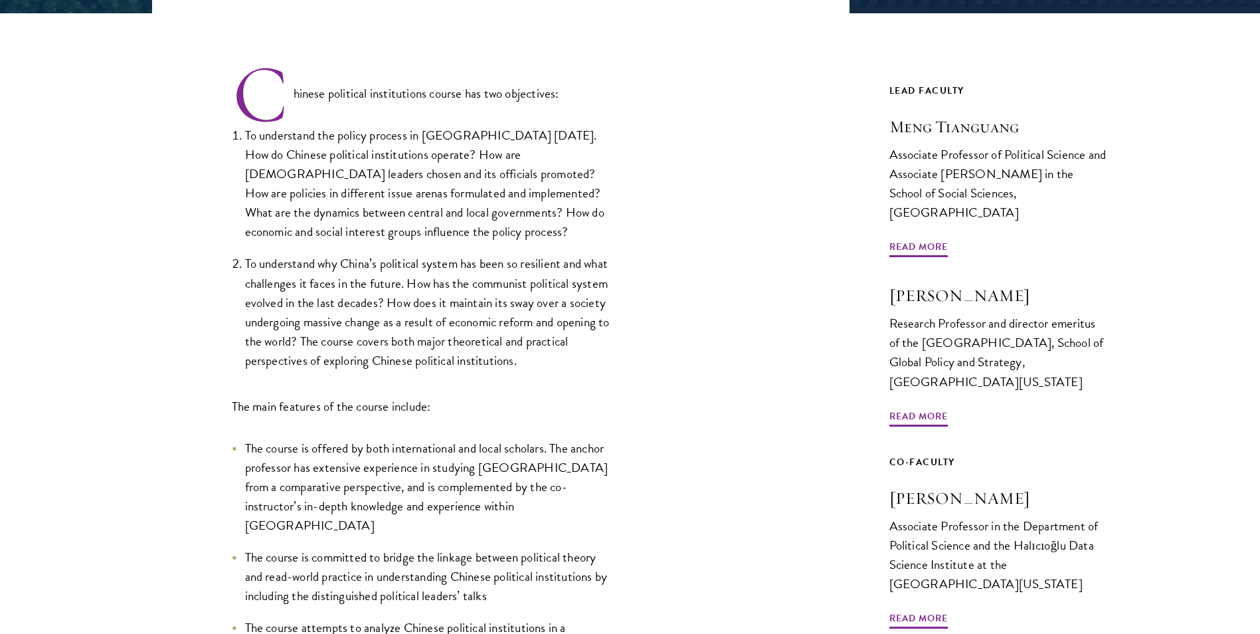
scroll to position [532, 0]
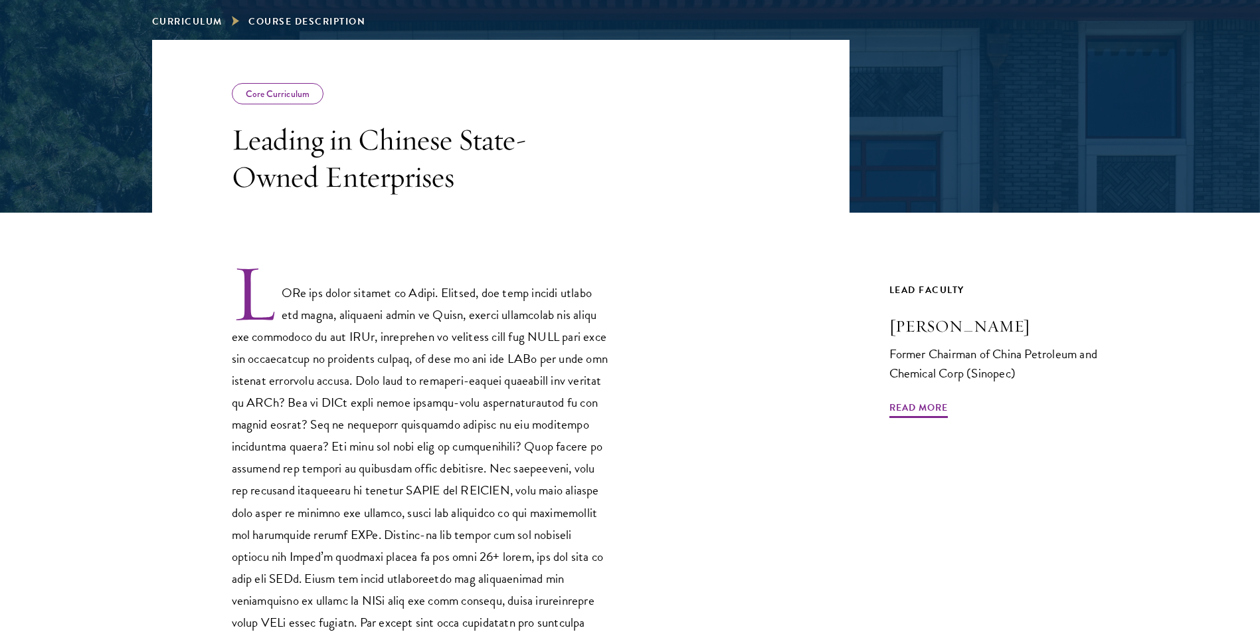
scroll to position [399, 0]
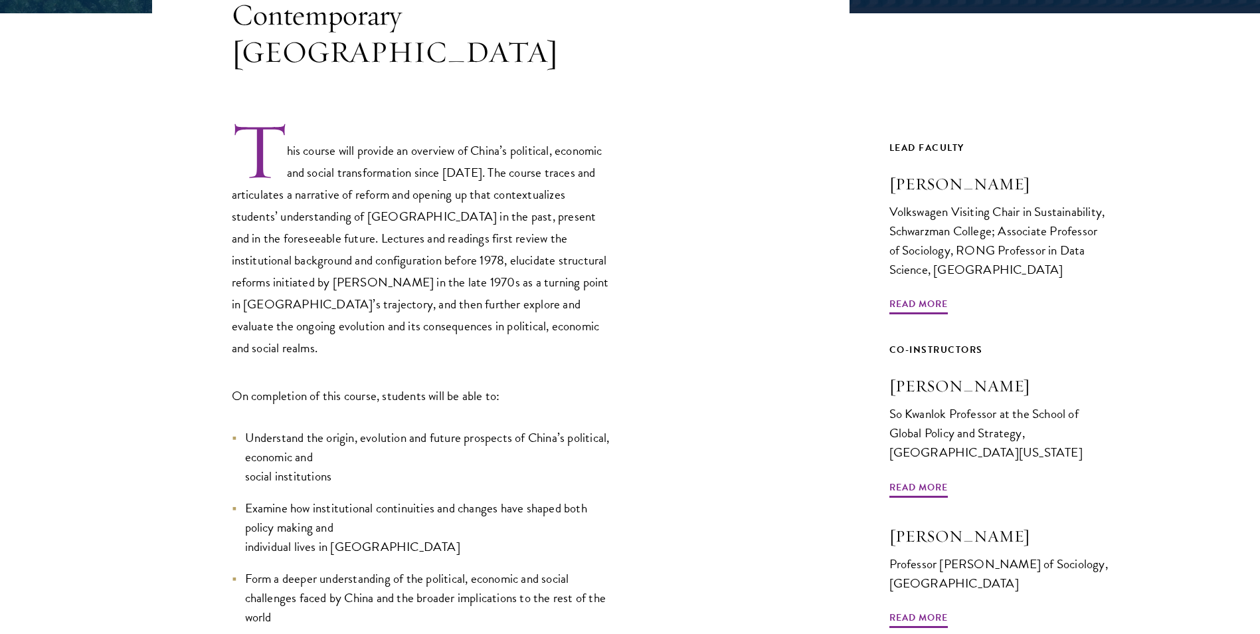
scroll to position [465, 0]
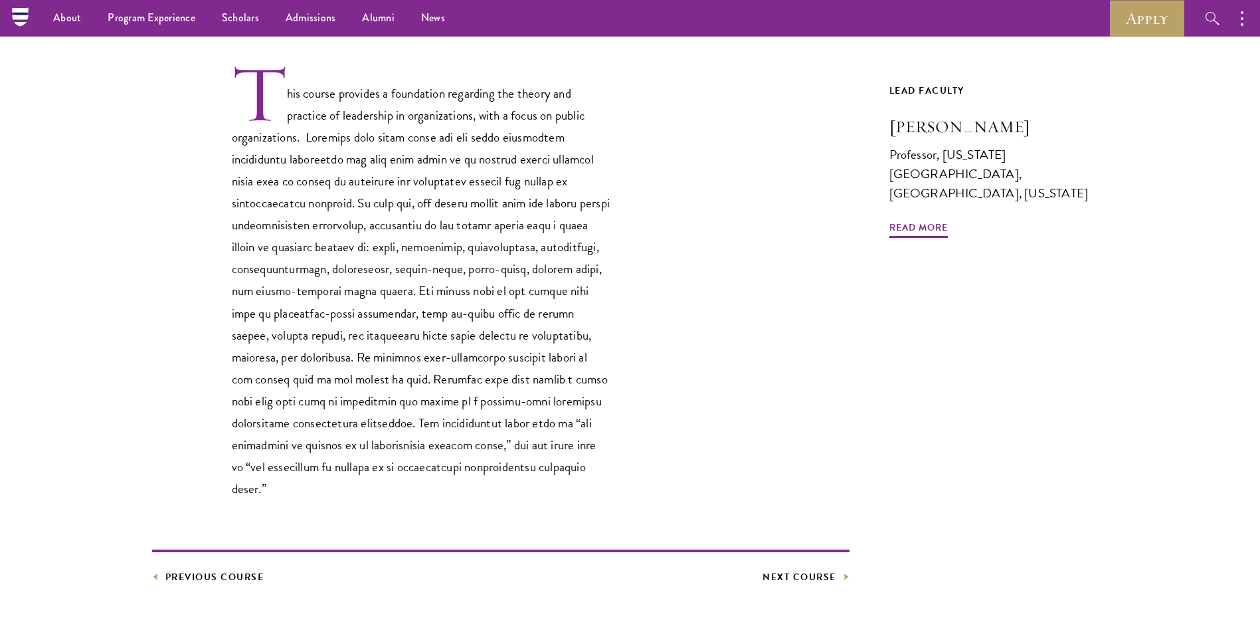
scroll to position [332, 0]
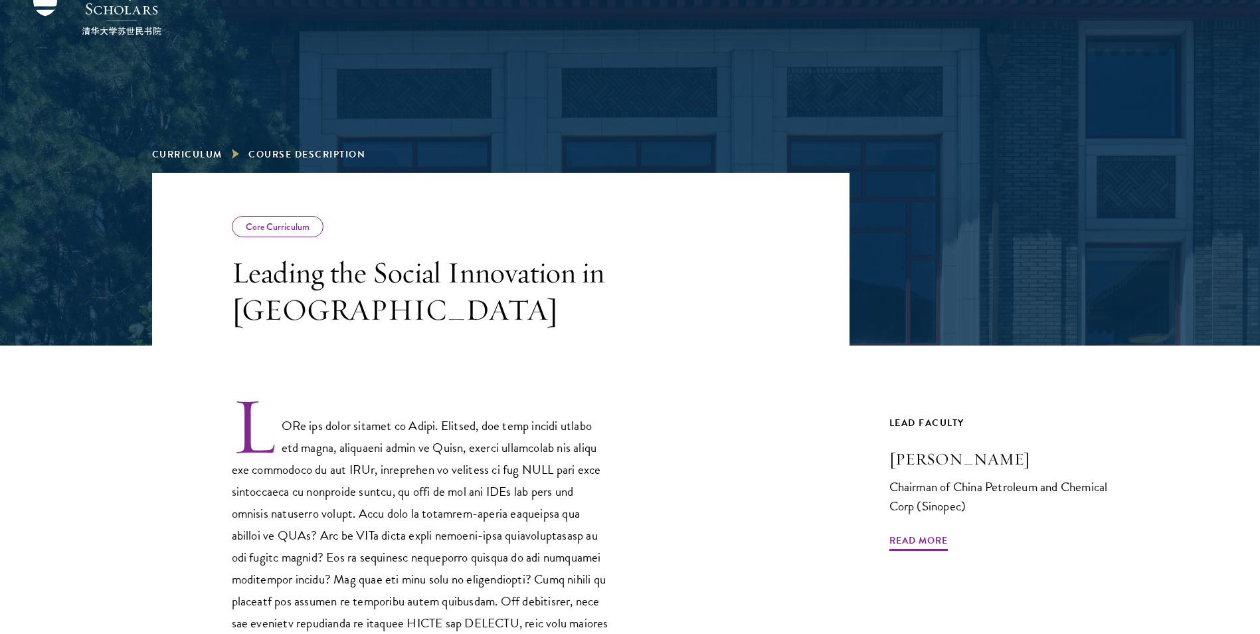
scroll to position [332, 0]
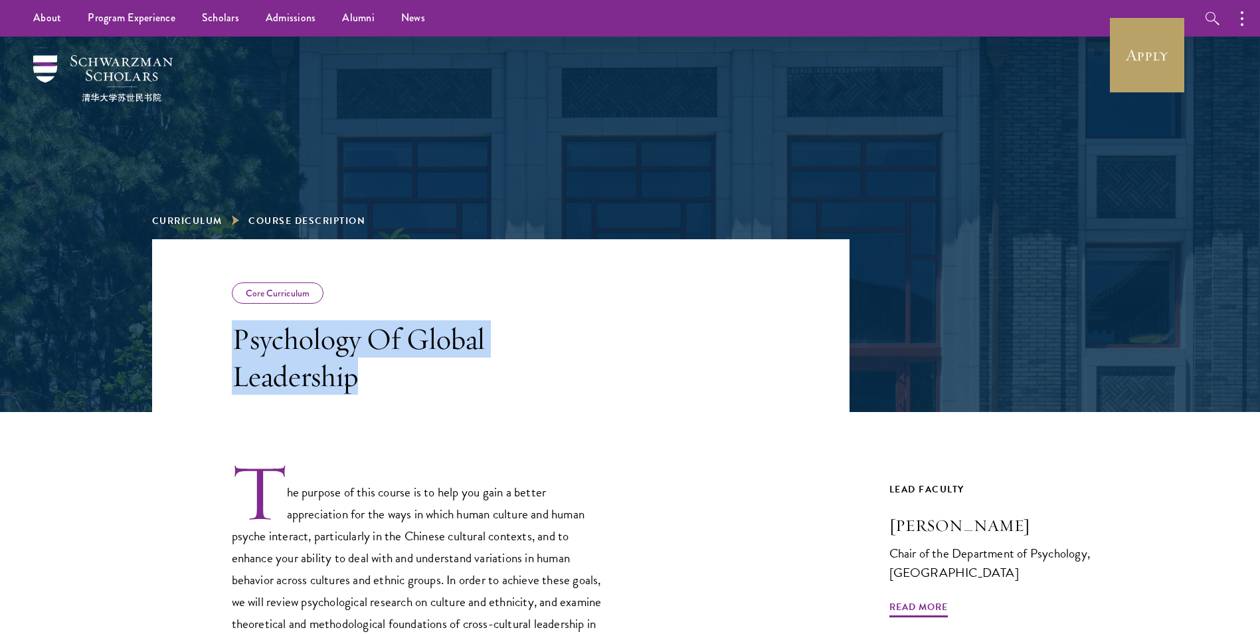
drag, startPoint x: 282, startPoint y: 366, endPoint x: 220, endPoint y: 332, distance: 70.5
click at [220, 332] on header "Core Curriculum Psychology Of Global Leadership" at bounding box center [501, 325] width 698 height 173
copy h3 "Psychology Of Global Leadership"
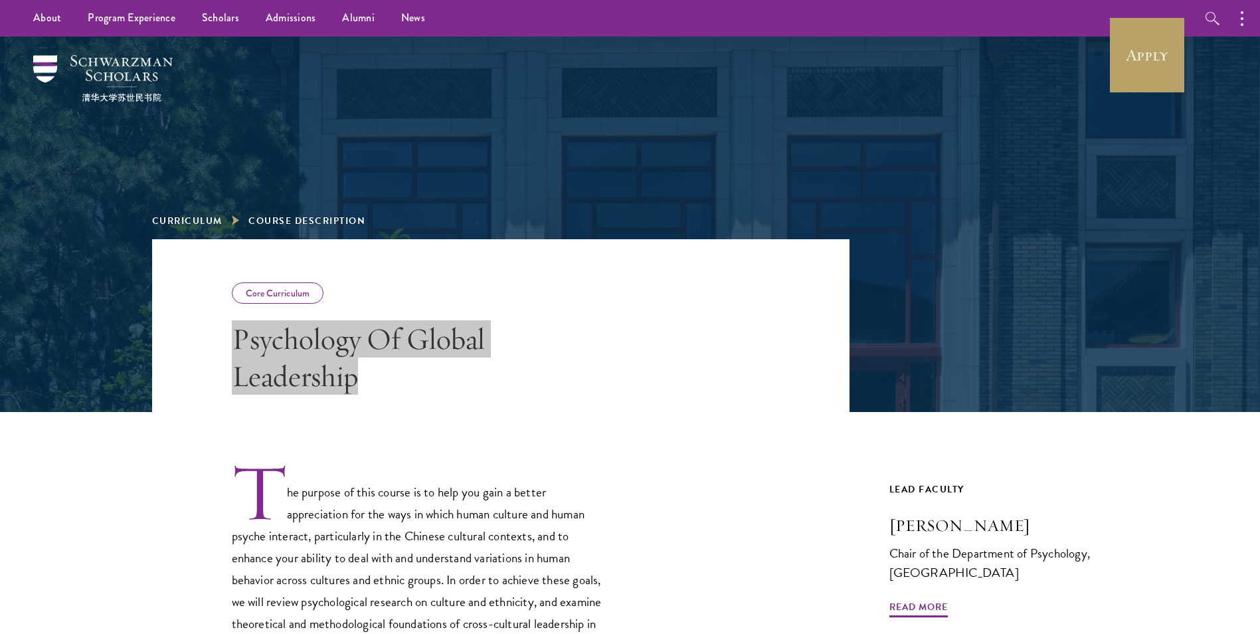
scroll to position [199, 0]
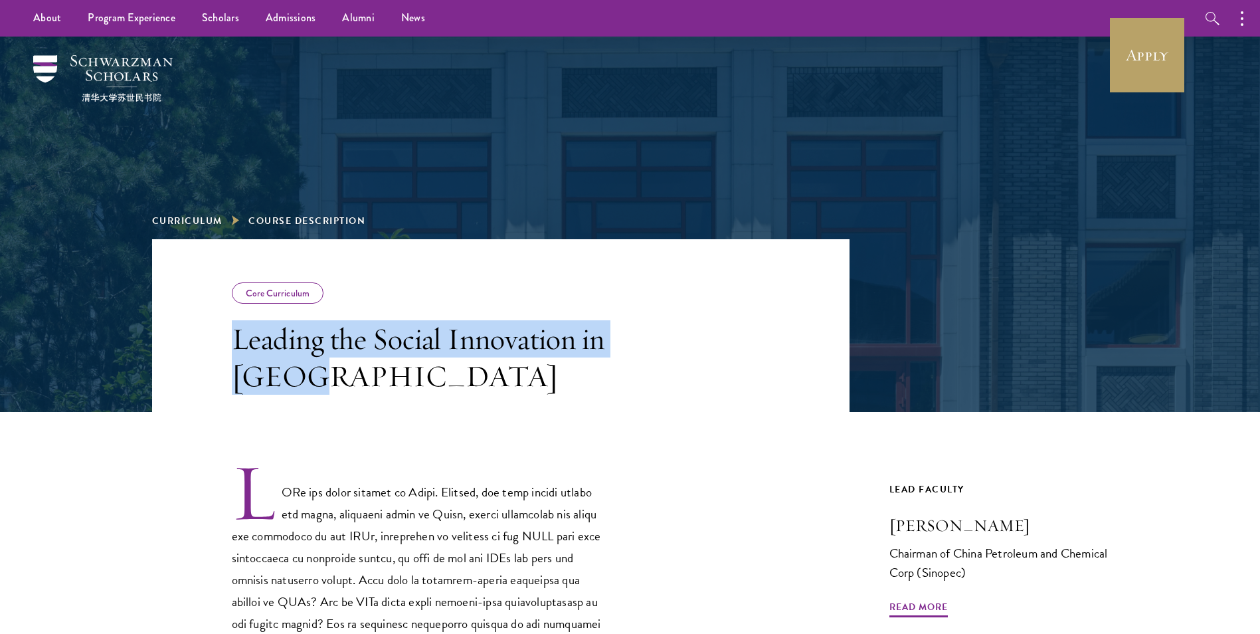
drag, startPoint x: 339, startPoint y: 387, endPoint x: 229, endPoint y: 346, distance: 117.1
click at [229, 346] on header "Core Curriculum Leading the Social Innovation in [GEOGRAPHIC_DATA]" at bounding box center [501, 325] width 698 height 173
drag, startPoint x: 229, startPoint y: 346, endPoint x: 243, endPoint y: 353, distance: 14.9
copy h3 "Leading the Social Innovation in China"
click at [817, 407] on header "Core Curriculum Leading the Social Innovation in China" at bounding box center [501, 325] width 698 height 173
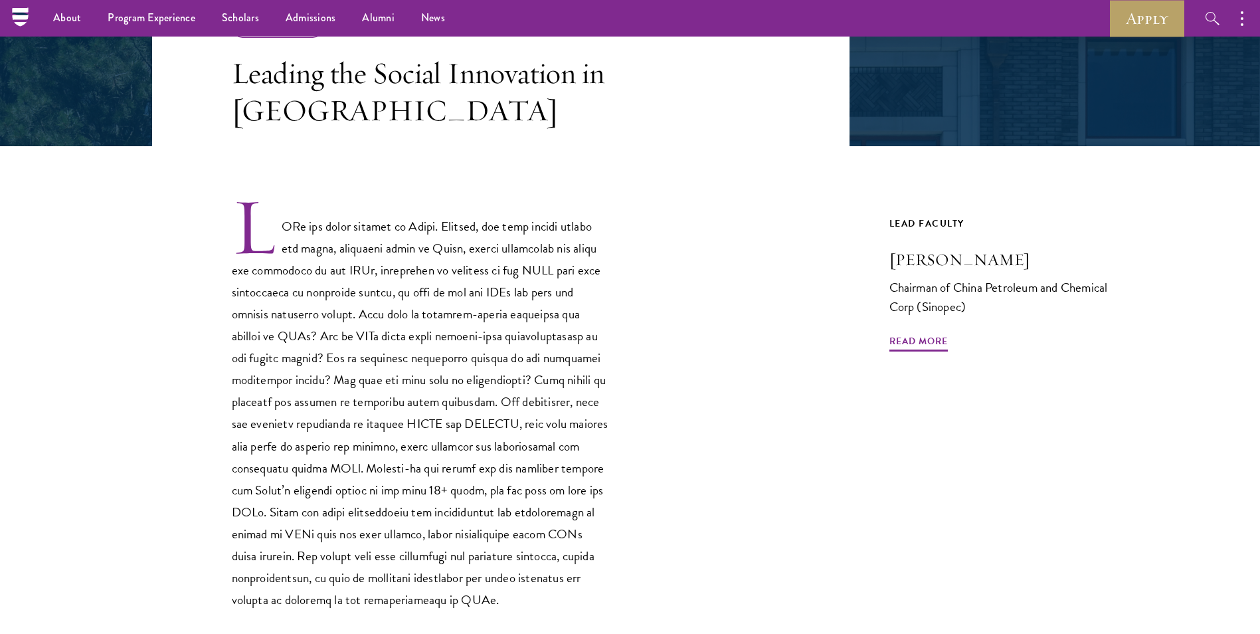
scroll to position [199, 0]
